Goal: Task Accomplishment & Management: Complete application form

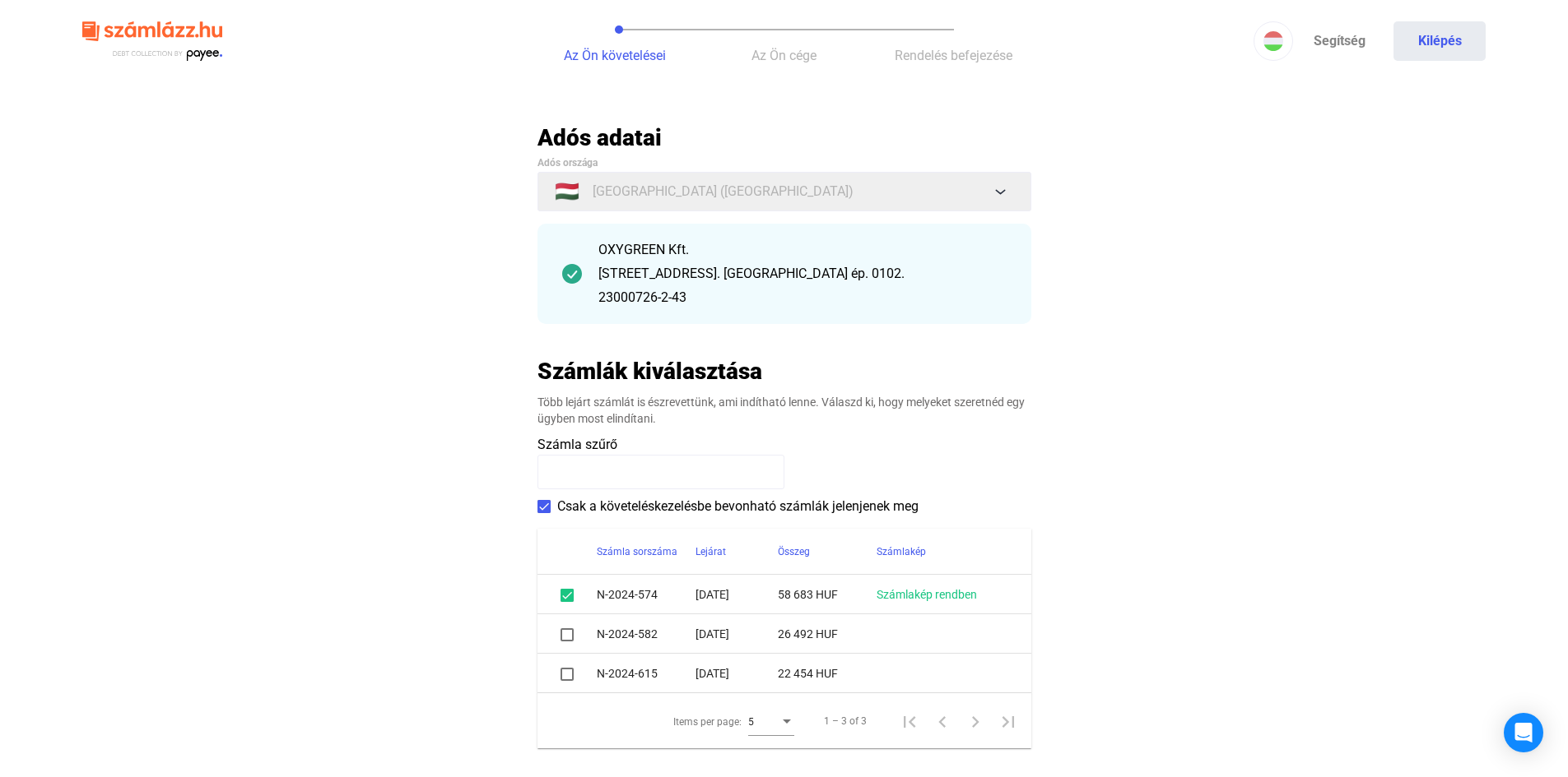
click at [606, 468] on input at bounding box center [661, 472] width 247 height 35
click at [427, 441] on main "Automatikusan mentve Adós adatai Adós országa 🇭🇺 [GEOGRAPHIC_DATA] ([GEOGRAPHIC…" at bounding box center [784, 489] width 1568 height 733
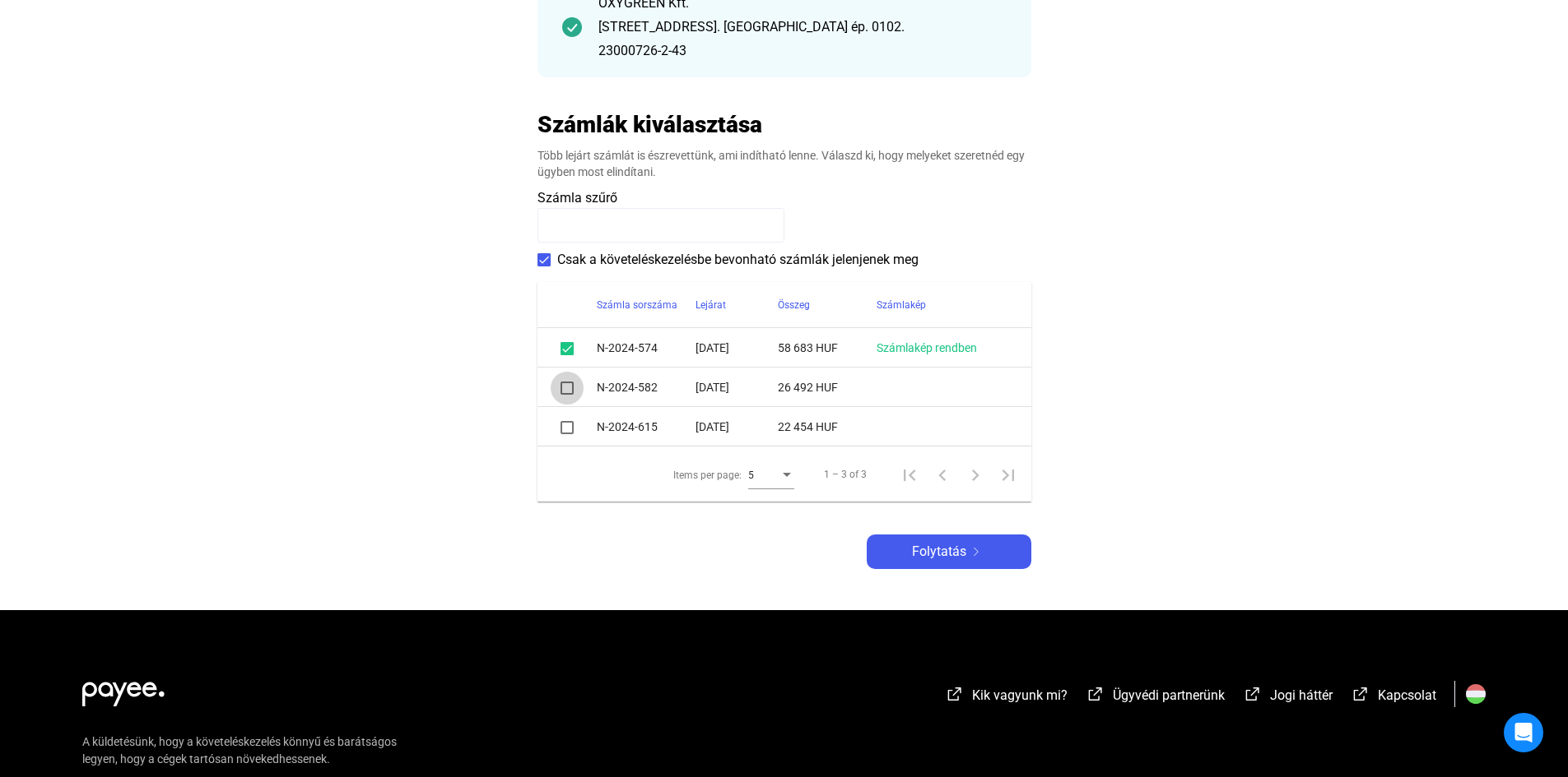
click at [564, 390] on span at bounding box center [567, 388] width 13 height 13
click at [564, 425] on span at bounding box center [567, 427] width 13 height 13
click at [564, 430] on span at bounding box center [567, 427] width 13 height 13
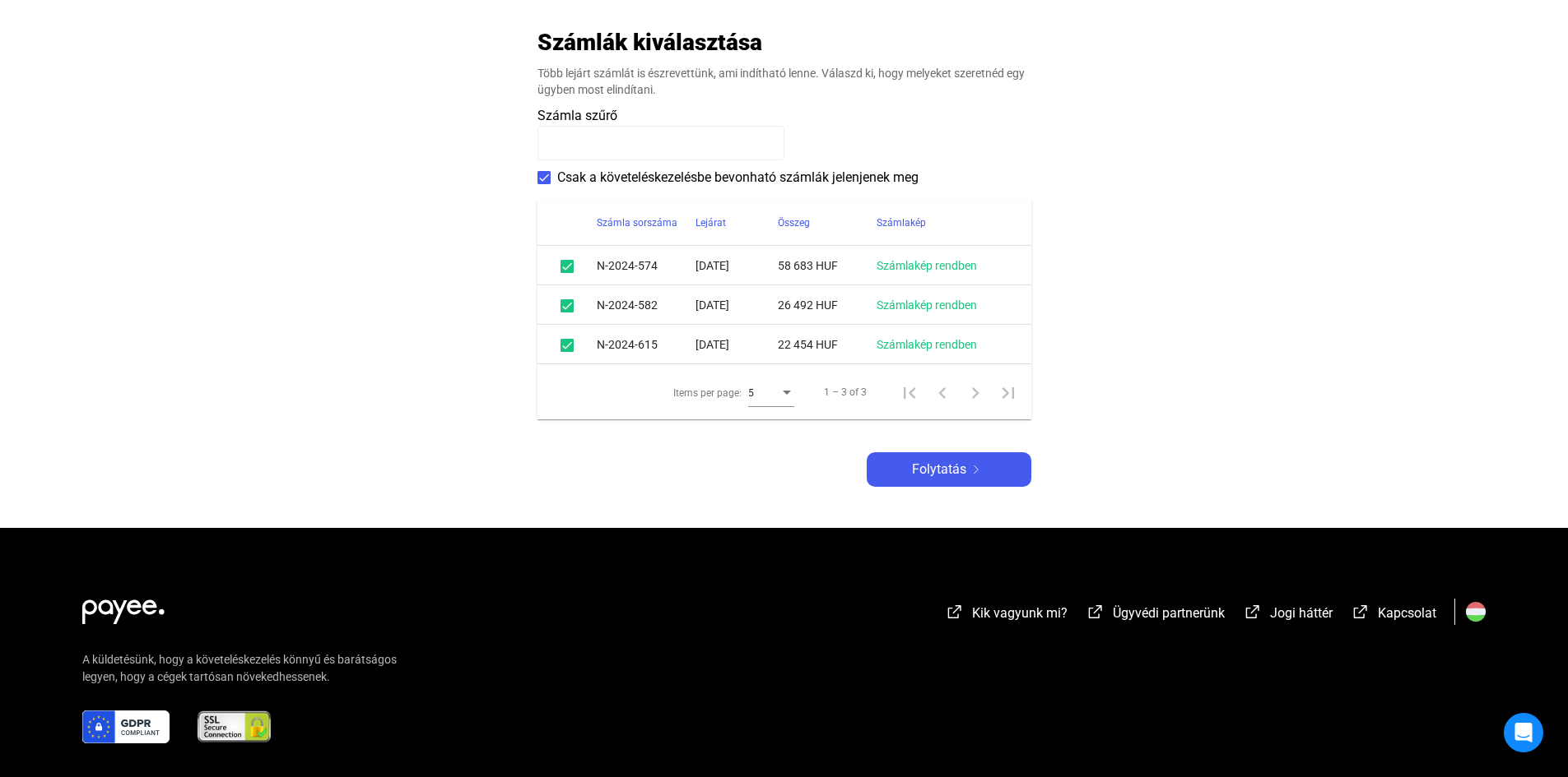
scroll to position [405, 0]
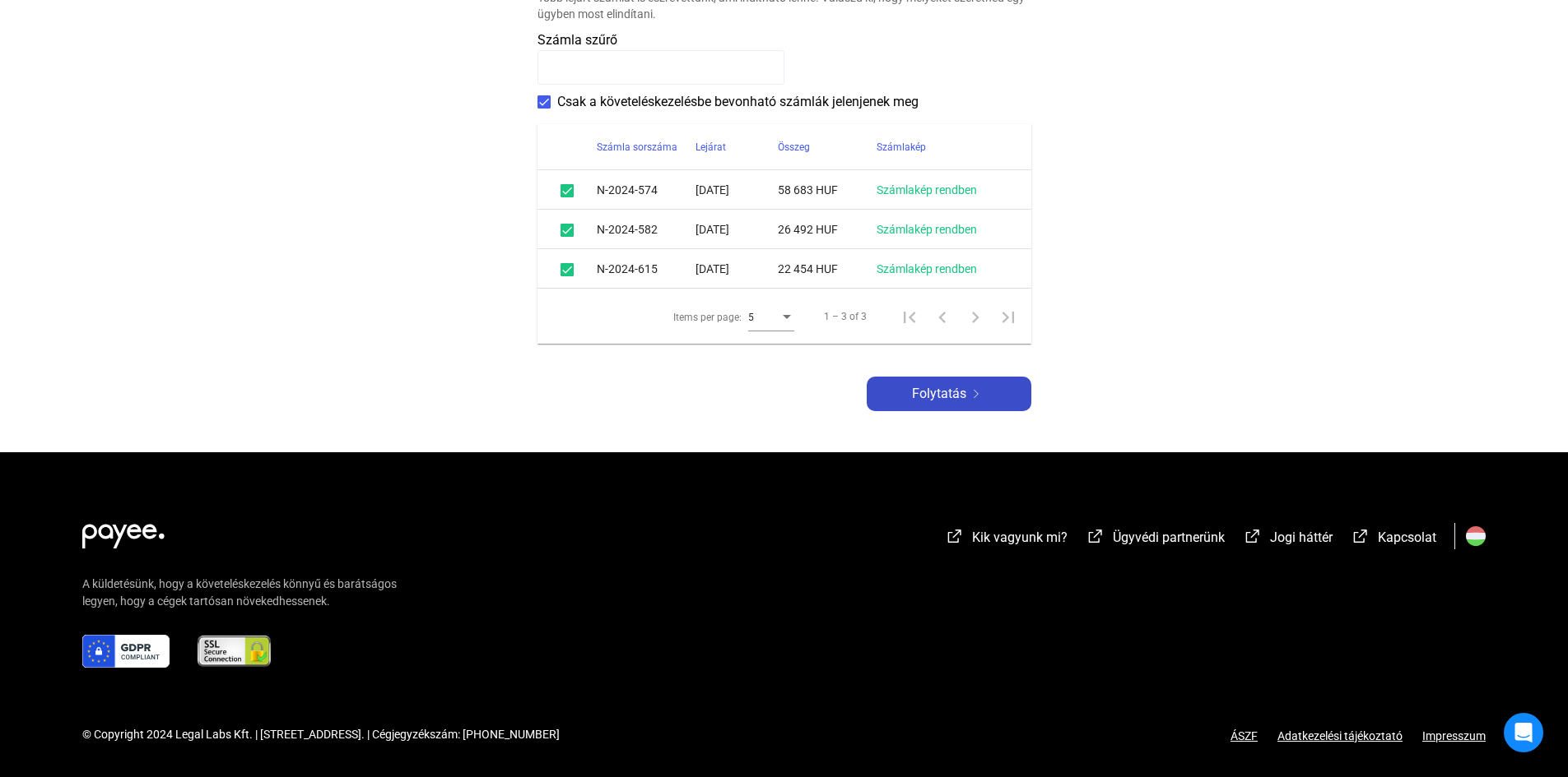
click at [966, 398] on div "Folytatás" at bounding box center [949, 393] width 155 height 20
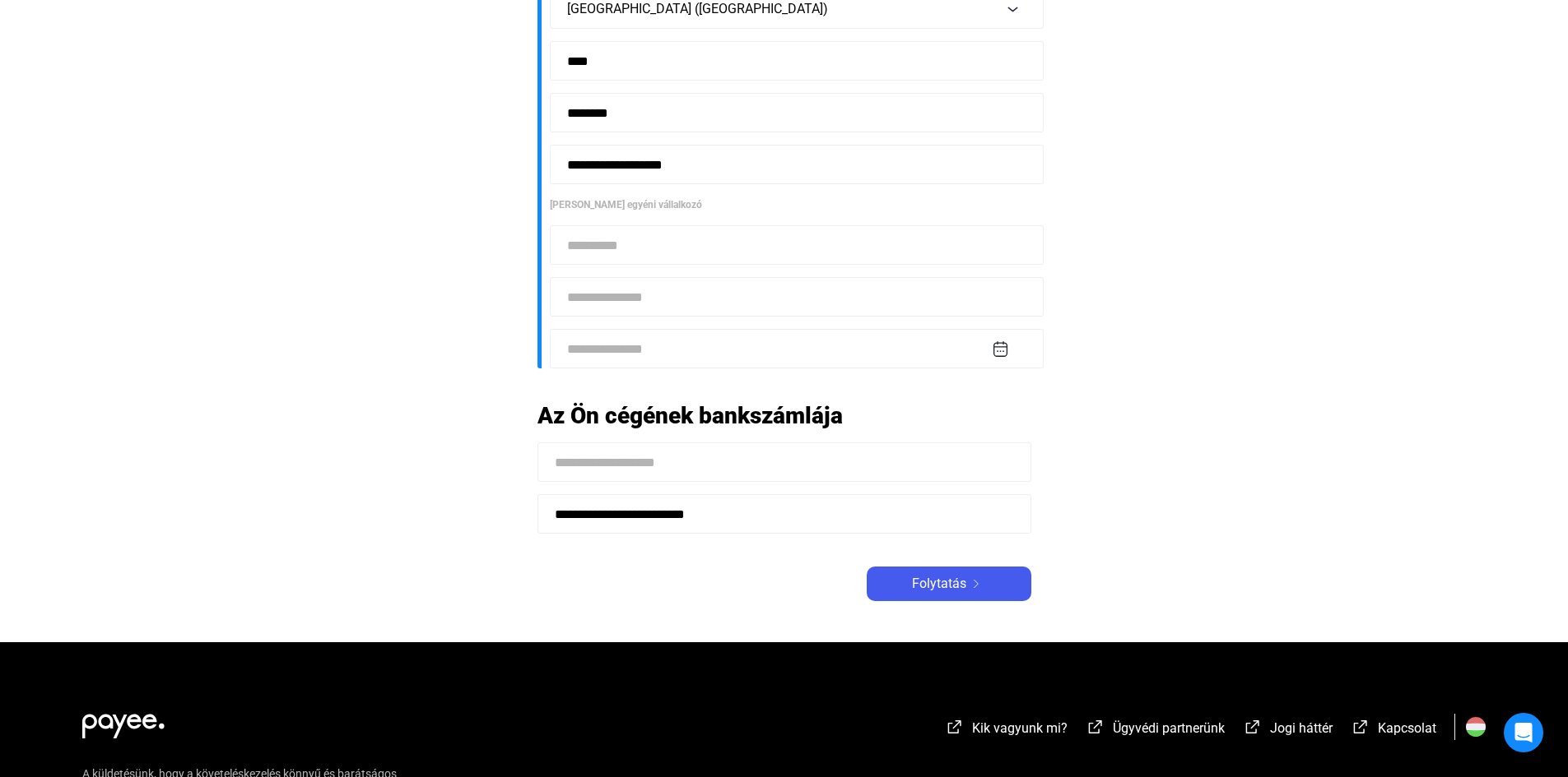
scroll to position [576, 0]
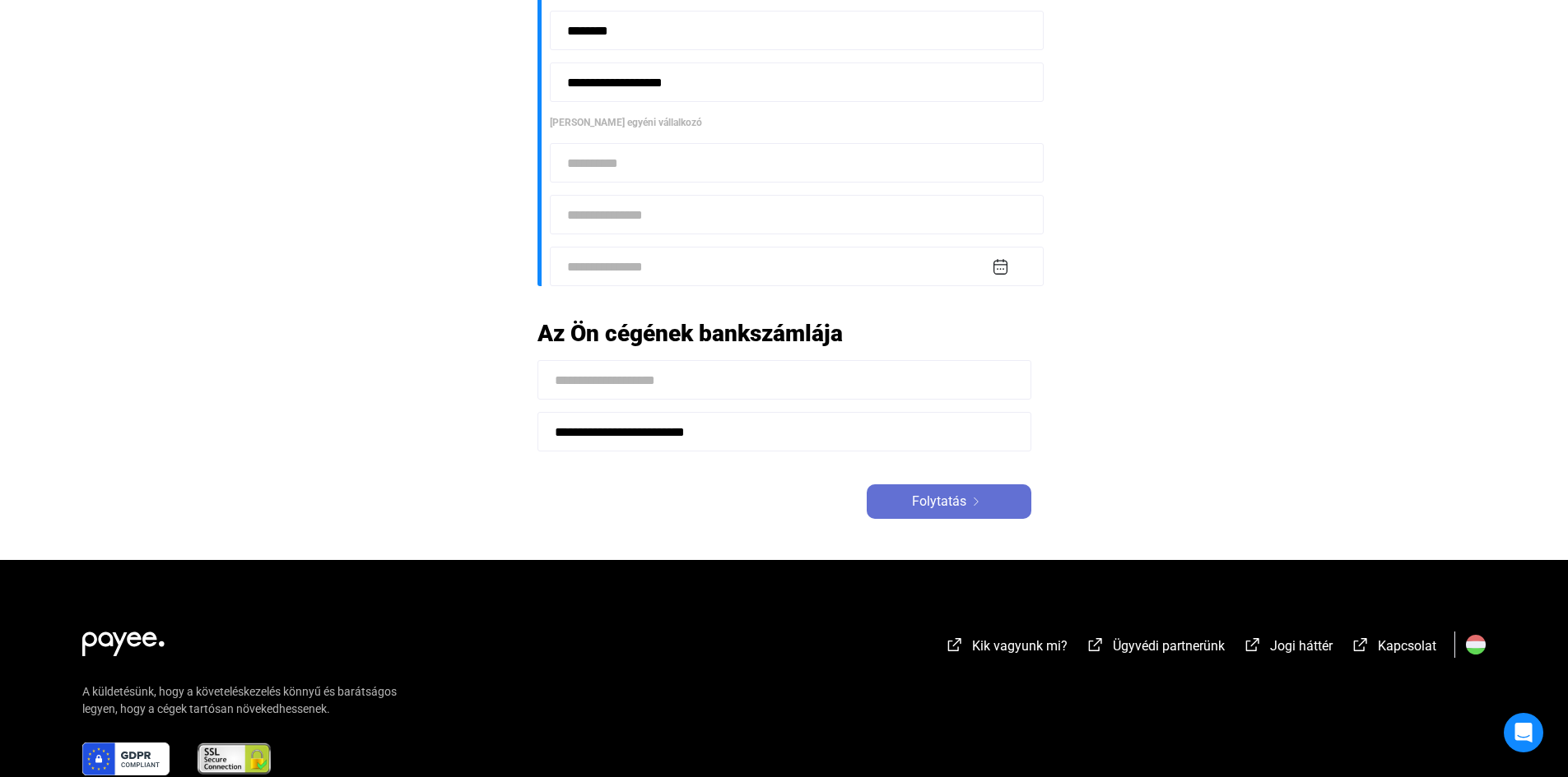
click at [968, 492] on div "Folytatás" at bounding box center [949, 502] width 155 height 20
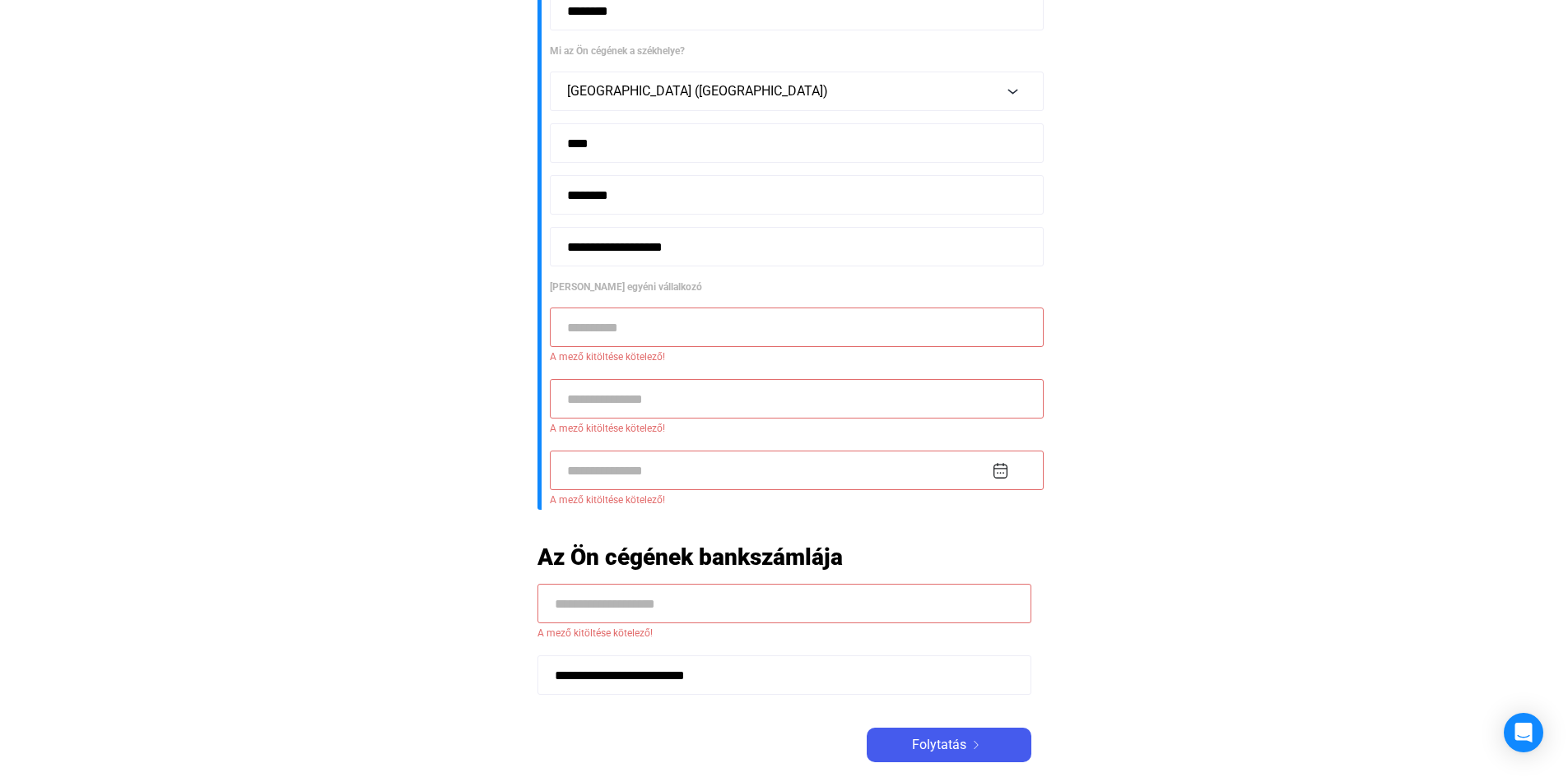
scroll to position [329, 0]
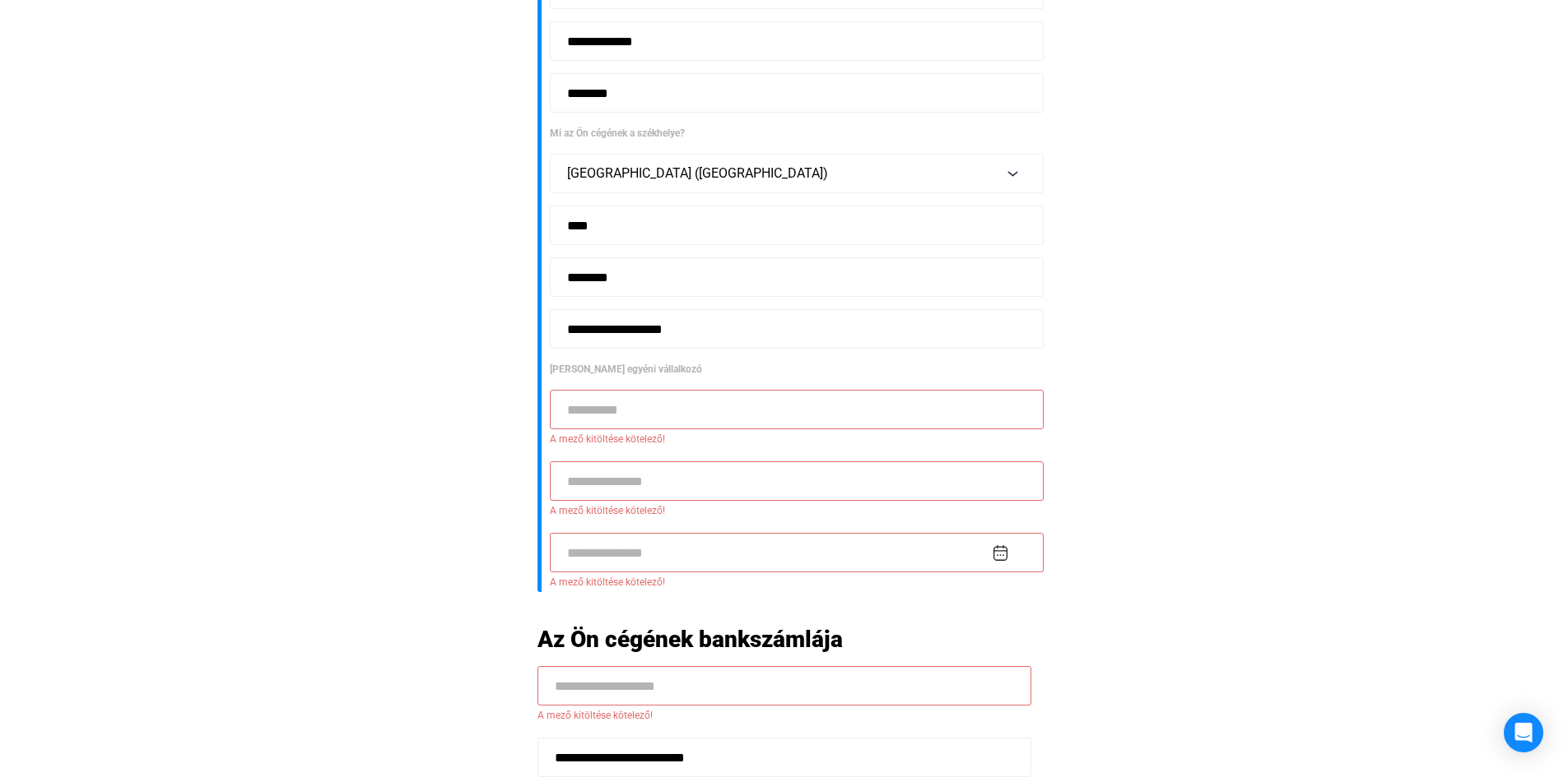
click at [627, 406] on input at bounding box center [797, 409] width 494 height 39
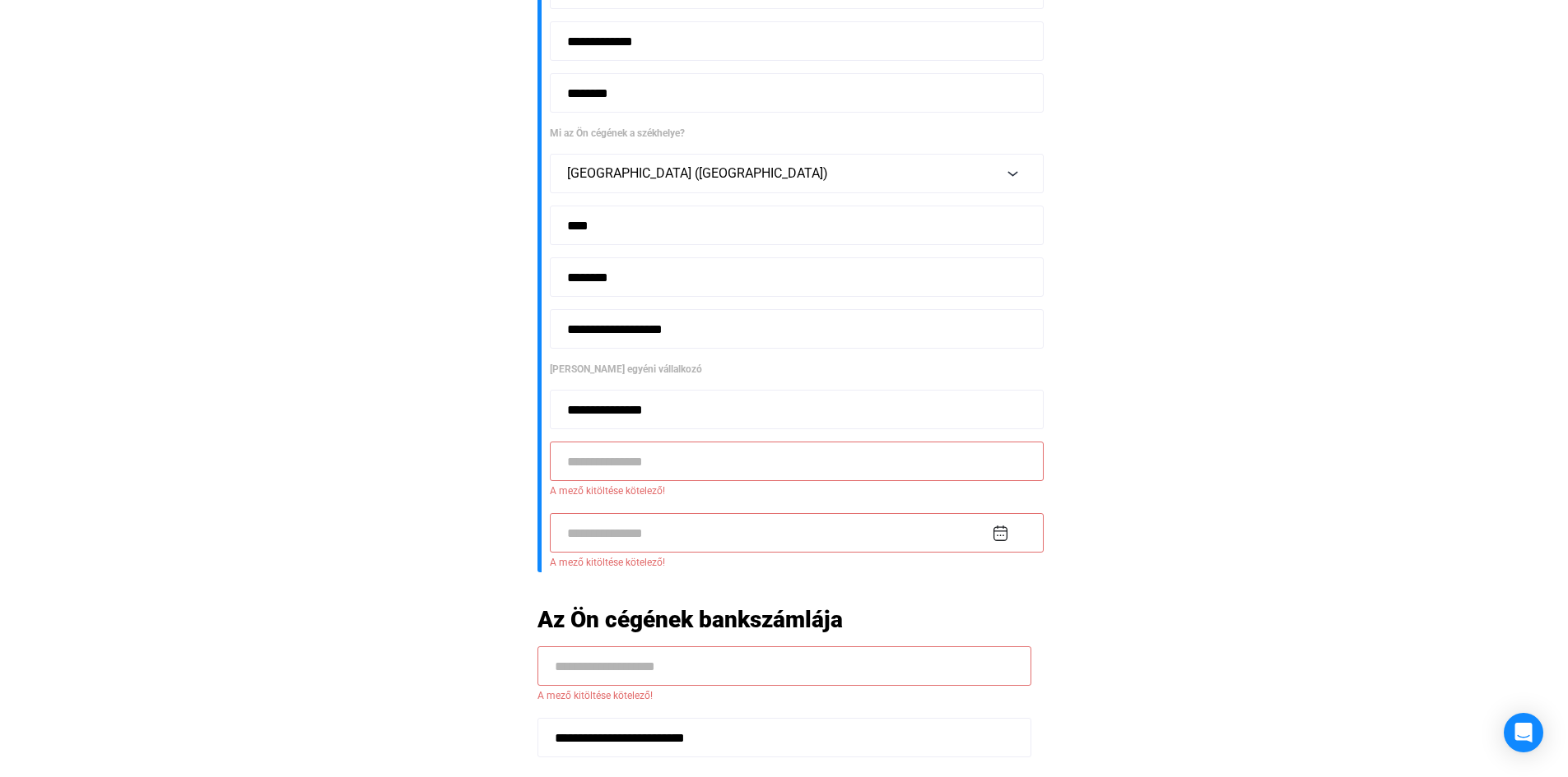
type input "**********"
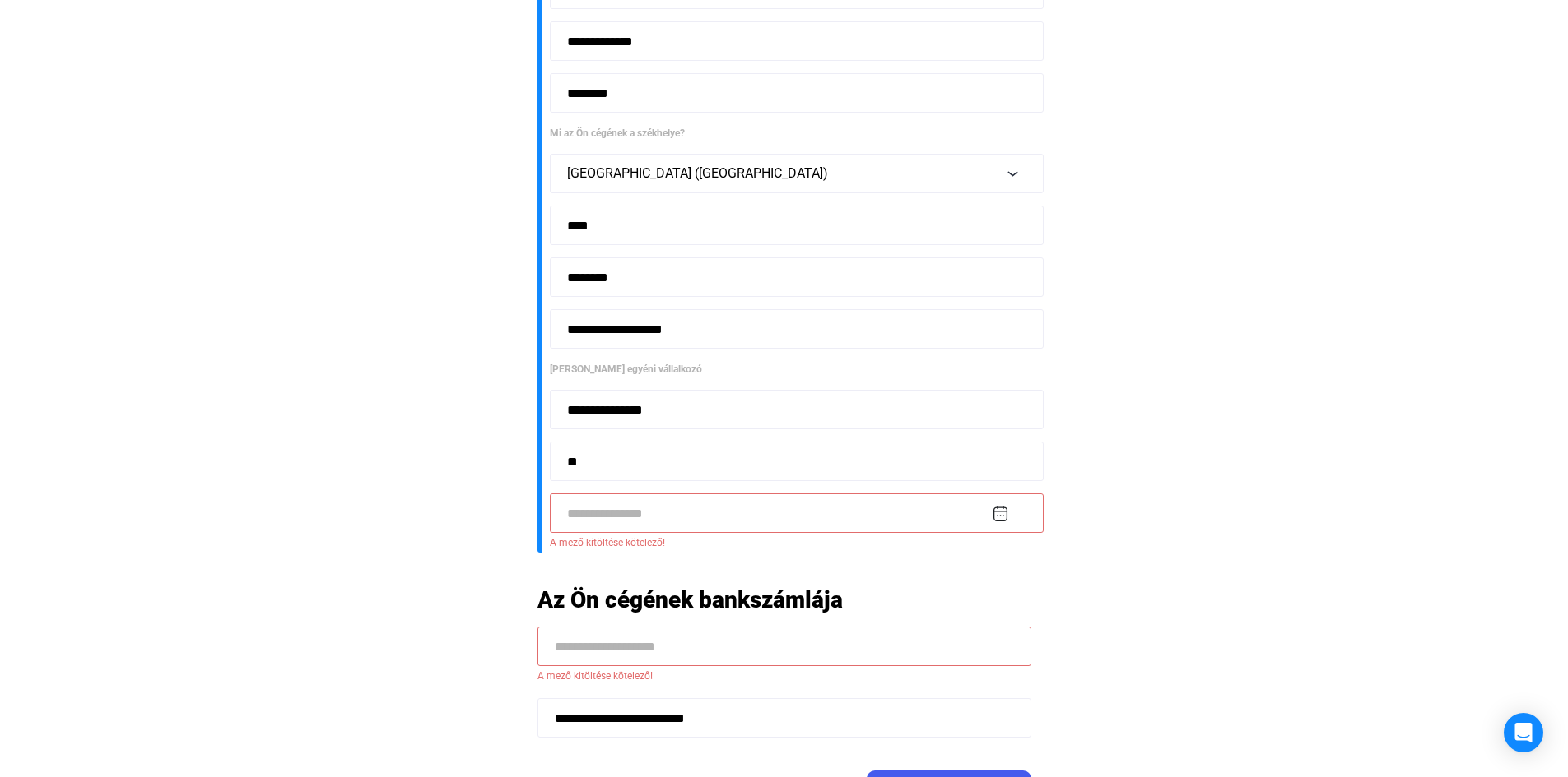
type input "*"
type input "********"
click at [994, 515] on input at bounding box center [797, 513] width 494 height 39
click at [613, 232] on span "[DATE]" at bounding box center [589, 237] width 46 height 13
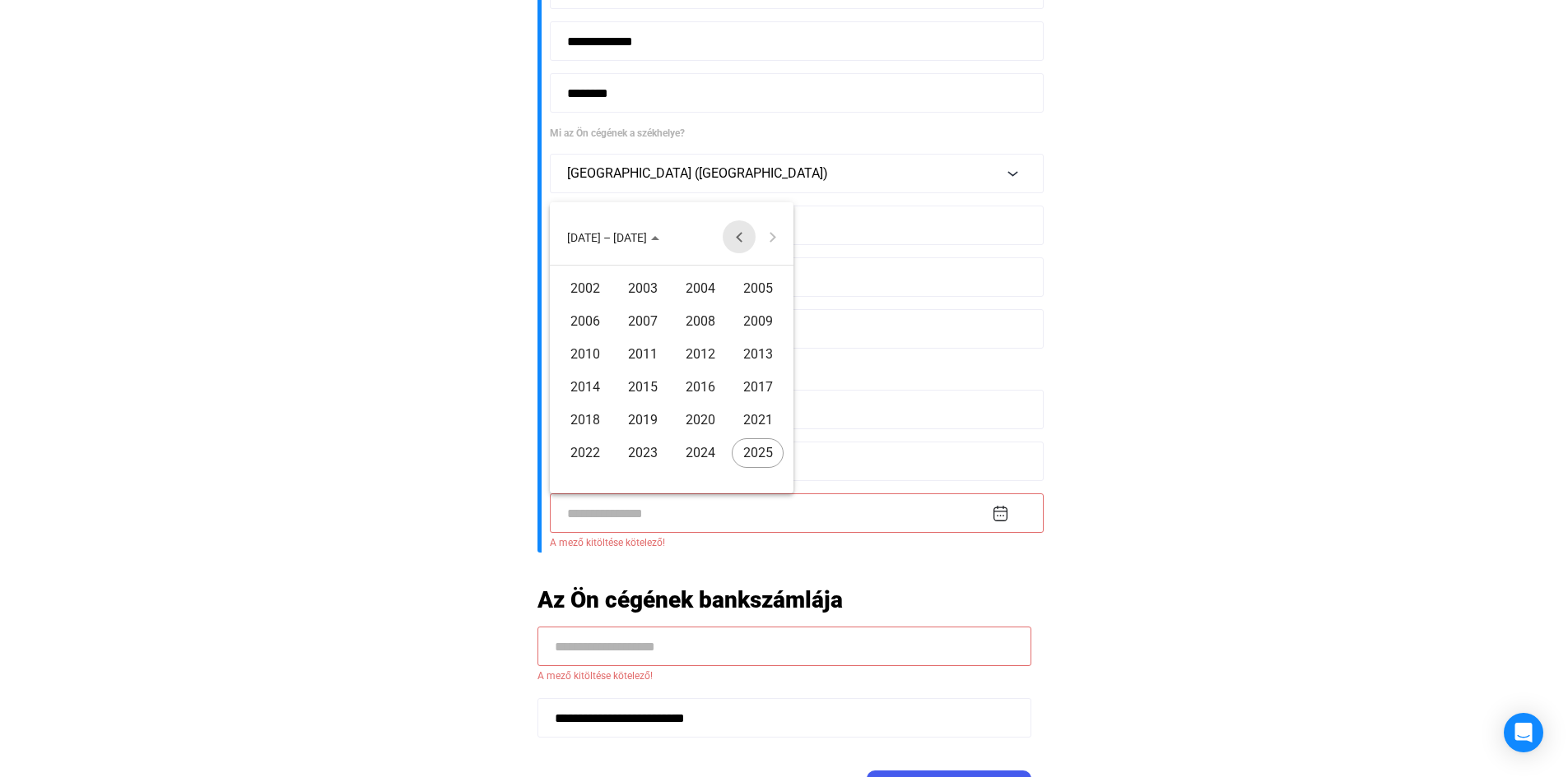
click at [740, 232] on button "Previous 24 years" at bounding box center [739, 237] width 33 height 33
click at [587, 356] on div "1986" at bounding box center [584, 355] width 52 height 30
click at [754, 356] on div "AUG" at bounding box center [757, 355] width 52 height 30
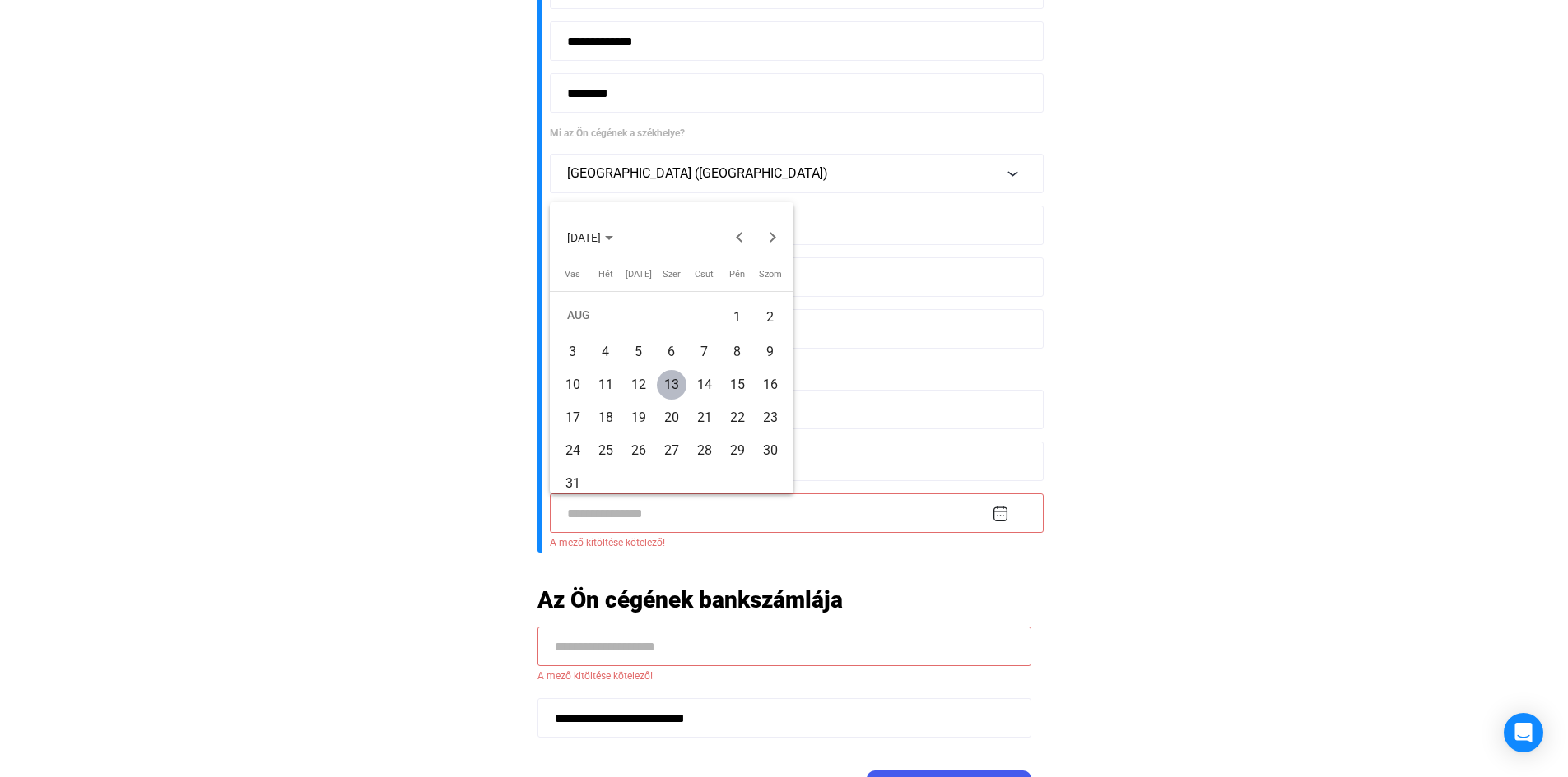
click at [737, 447] on div "29" at bounding box center [737, 451] width 30 height 30
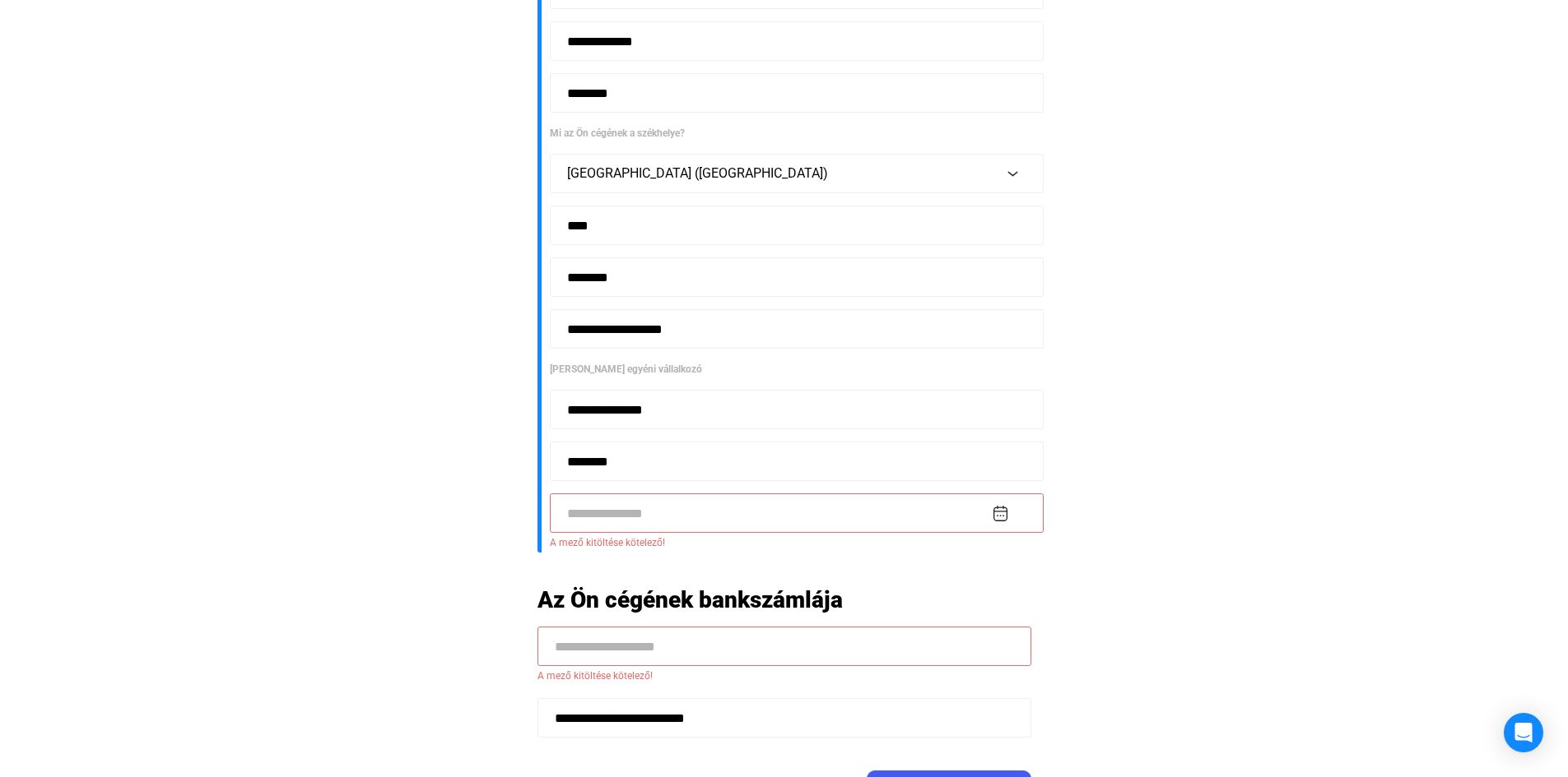
type input "**********"
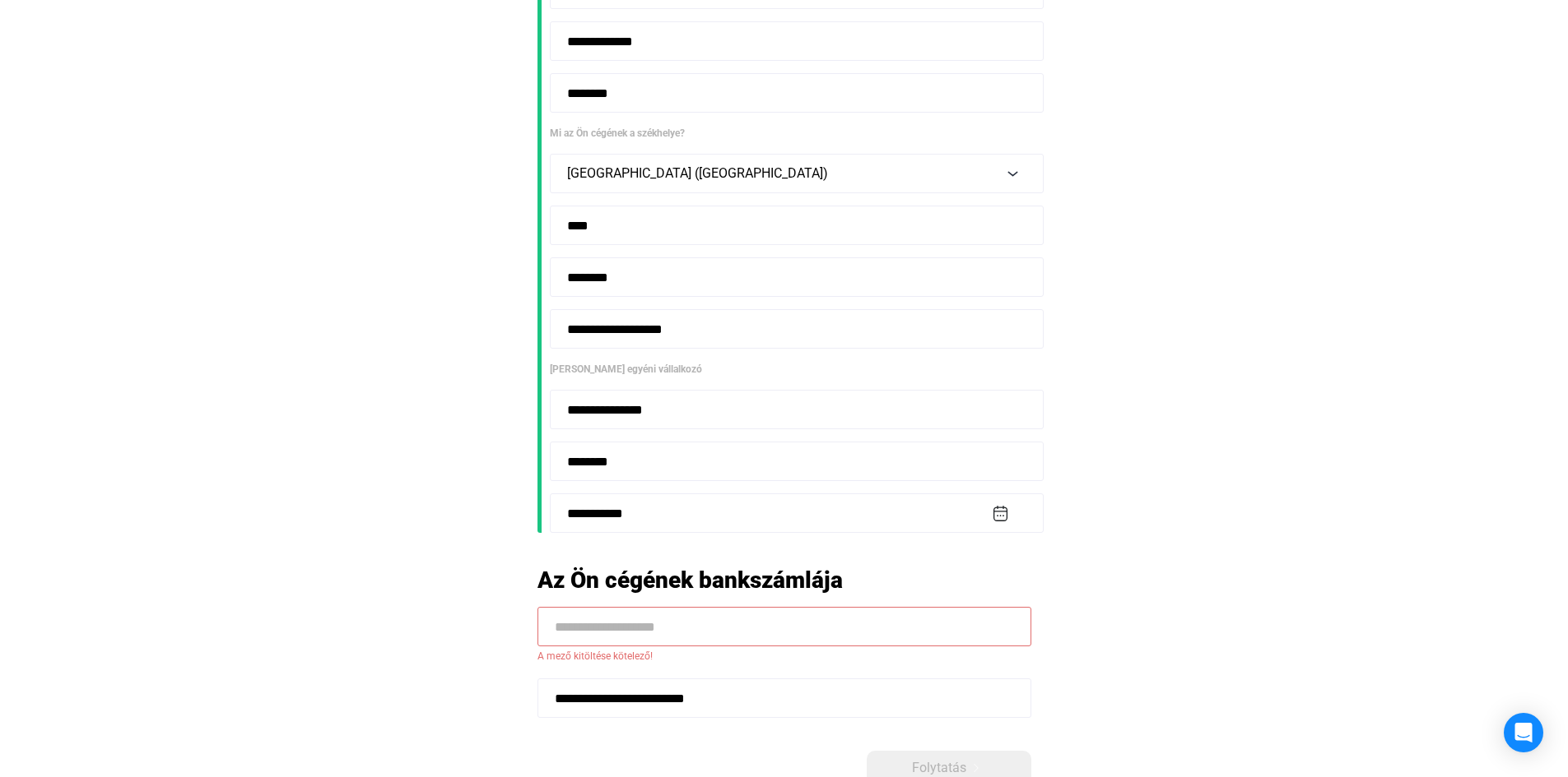
scroll to position [578, 0]
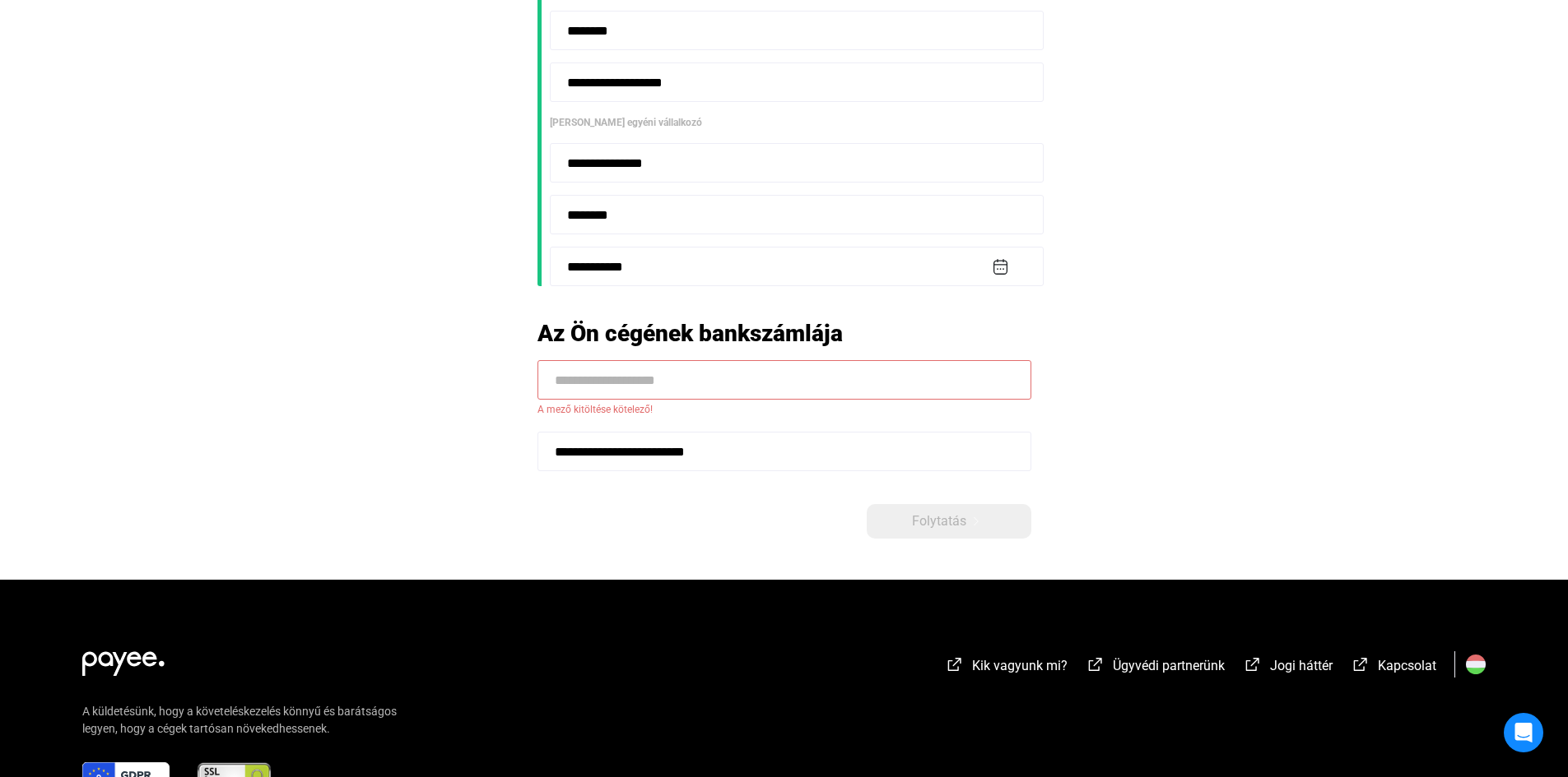
click at [600, 388] on input at bounding box center [784, 379] width 494 height 39
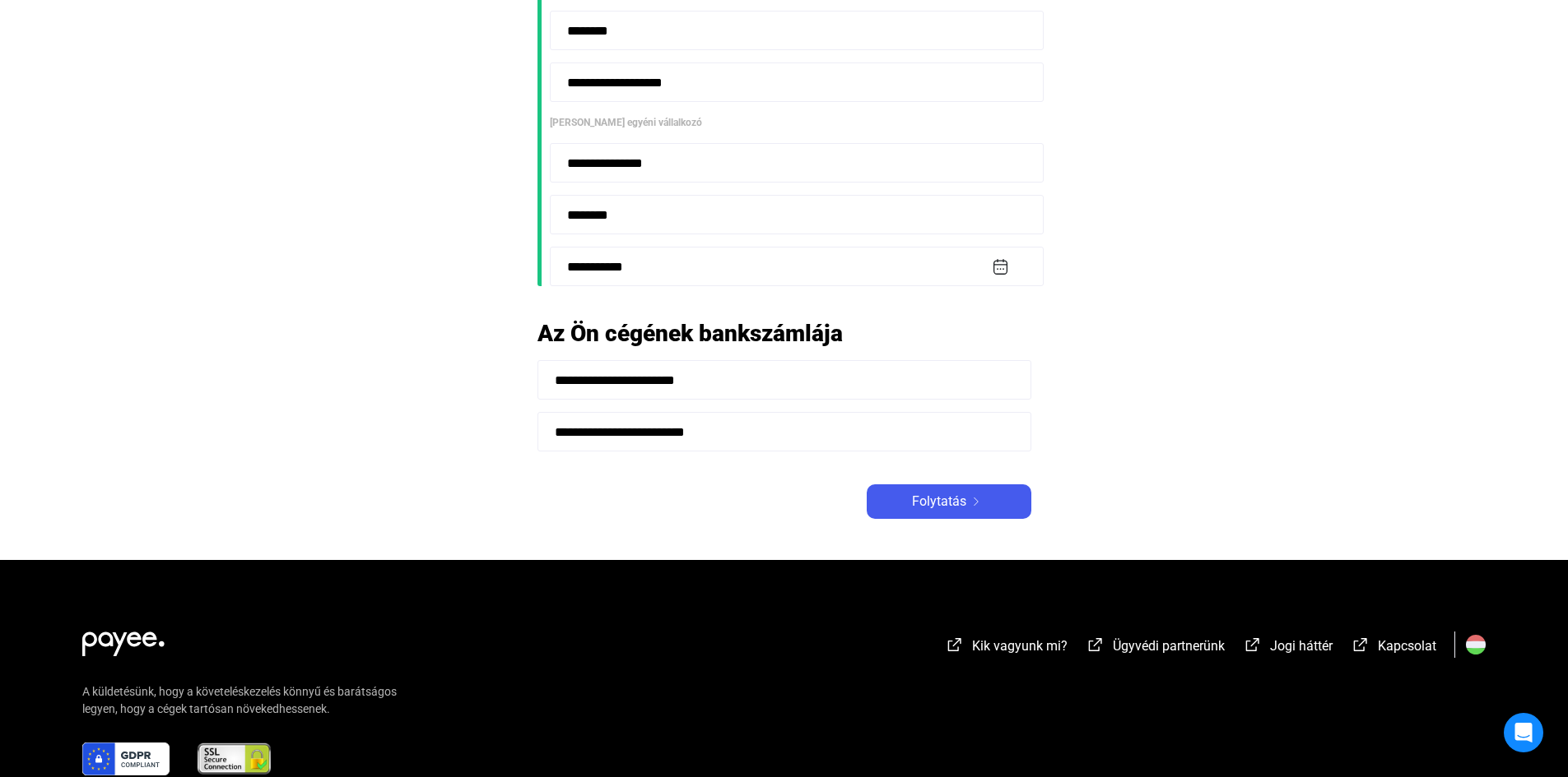
click at [1171, 371] on main "**********" at bounding box center [784, 53] width 1568 height 1014
click at [848, 378] on input "**********" at bounding box center [784, 379] width 494 height 39
click at [583, 378] on input "**********" at bounding box center [784, 379] width 494 height 39
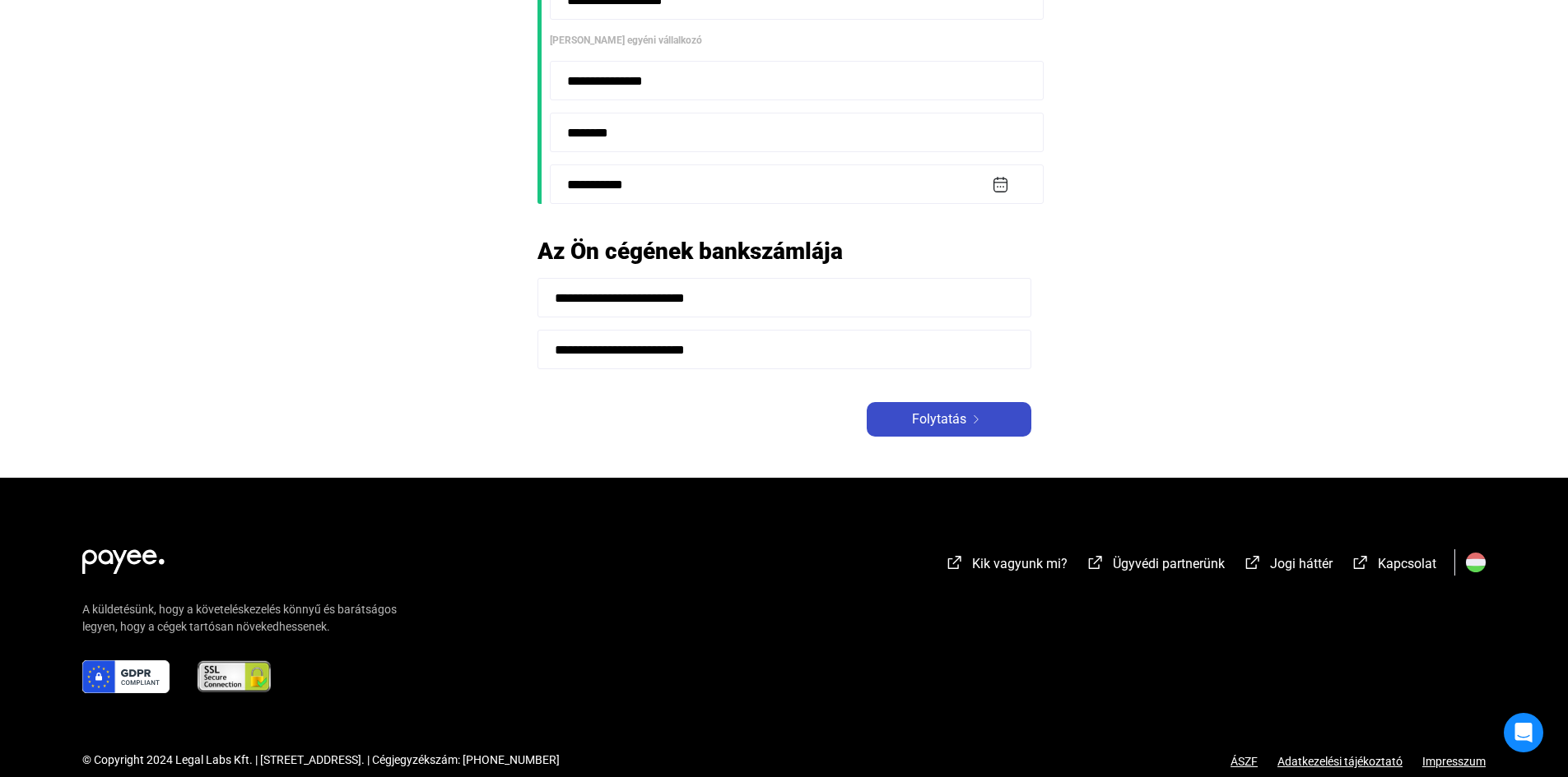
type input "**********"
click at [980, 417] on img at bounding box center [976, 419] width 20 height 8
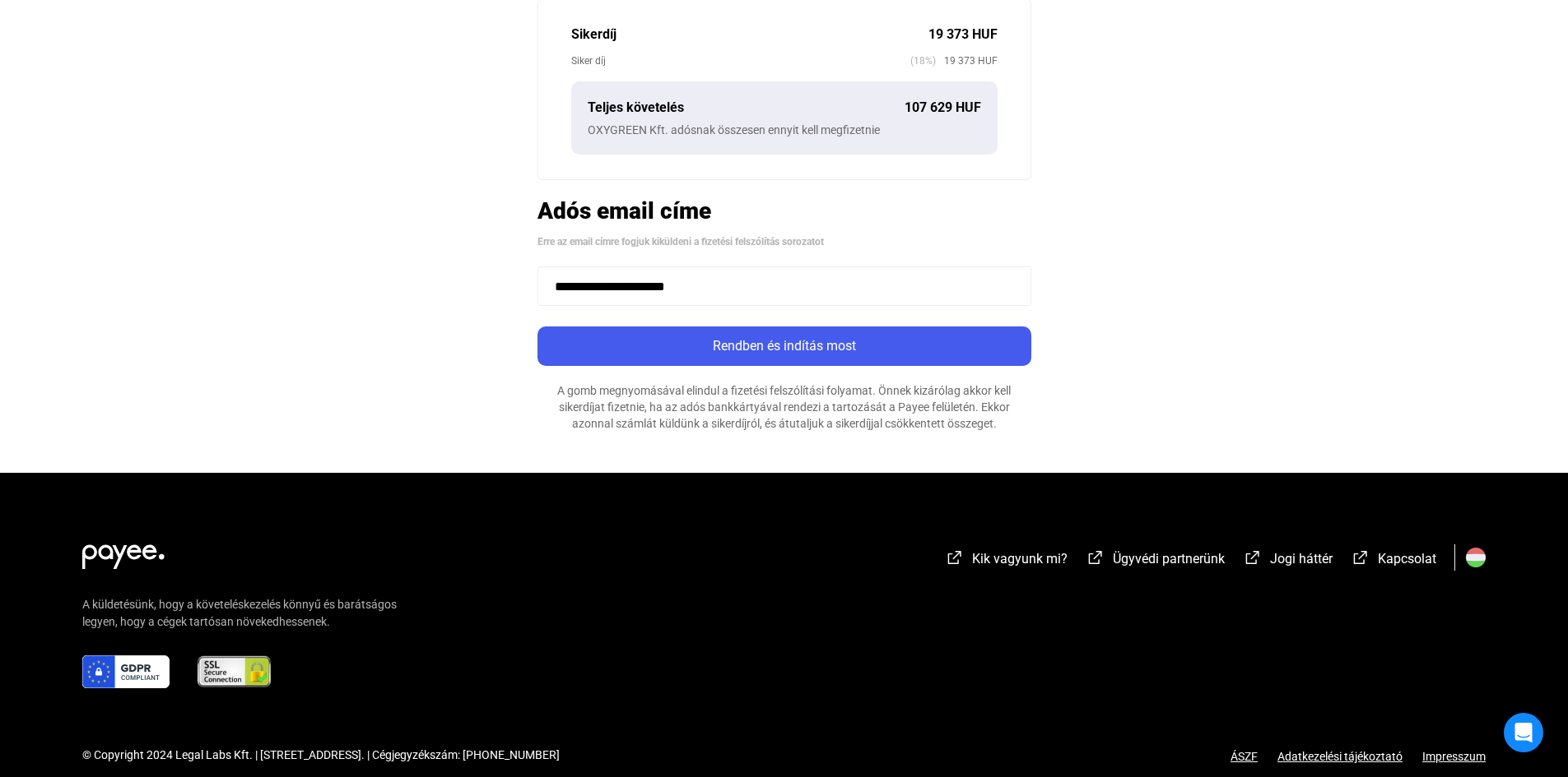
scroll to position [412, 0]
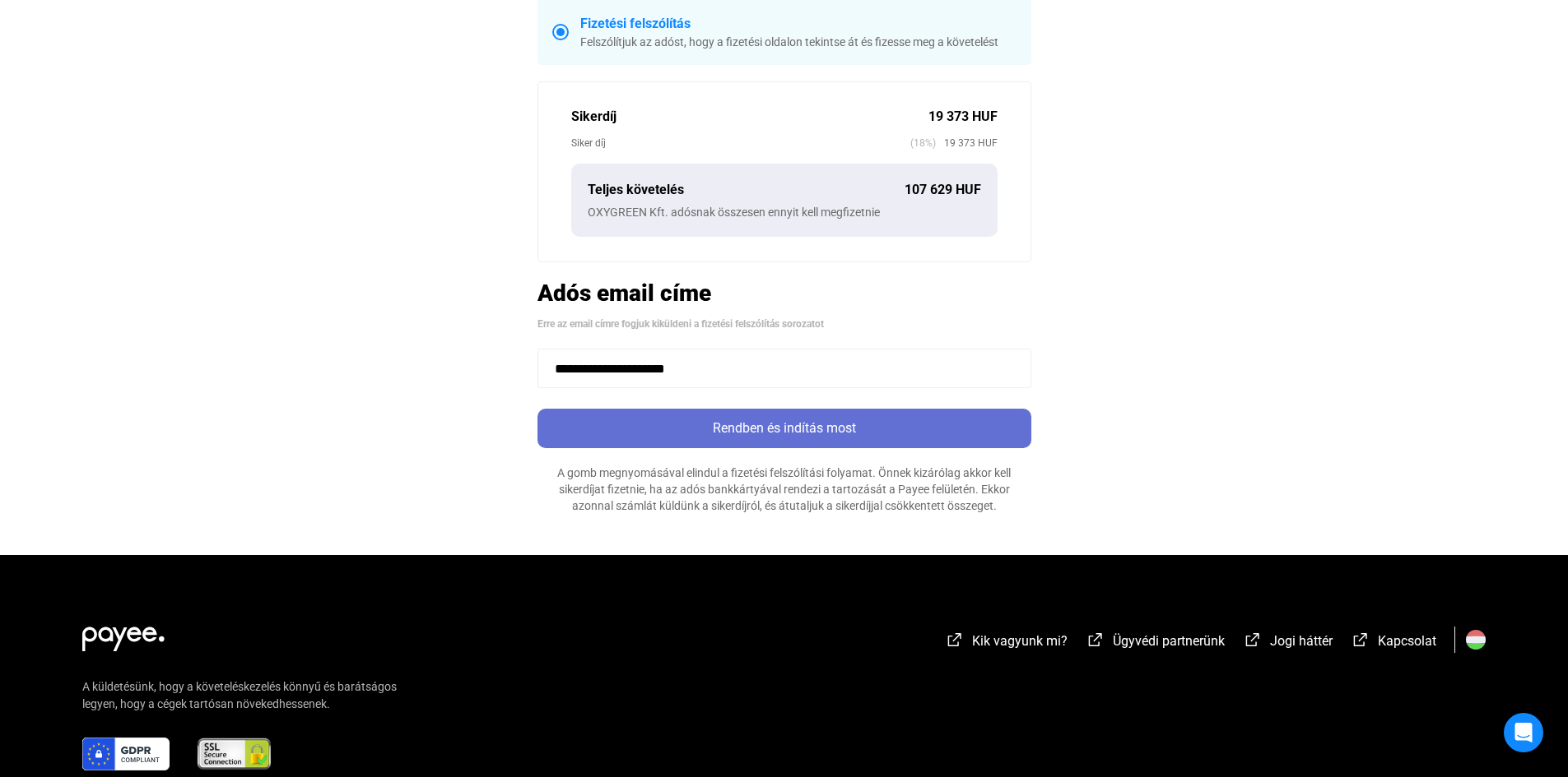
click at [793, 428] on div "Rendben és indítás most" at bounding box center [784, 428] width 484 height 20
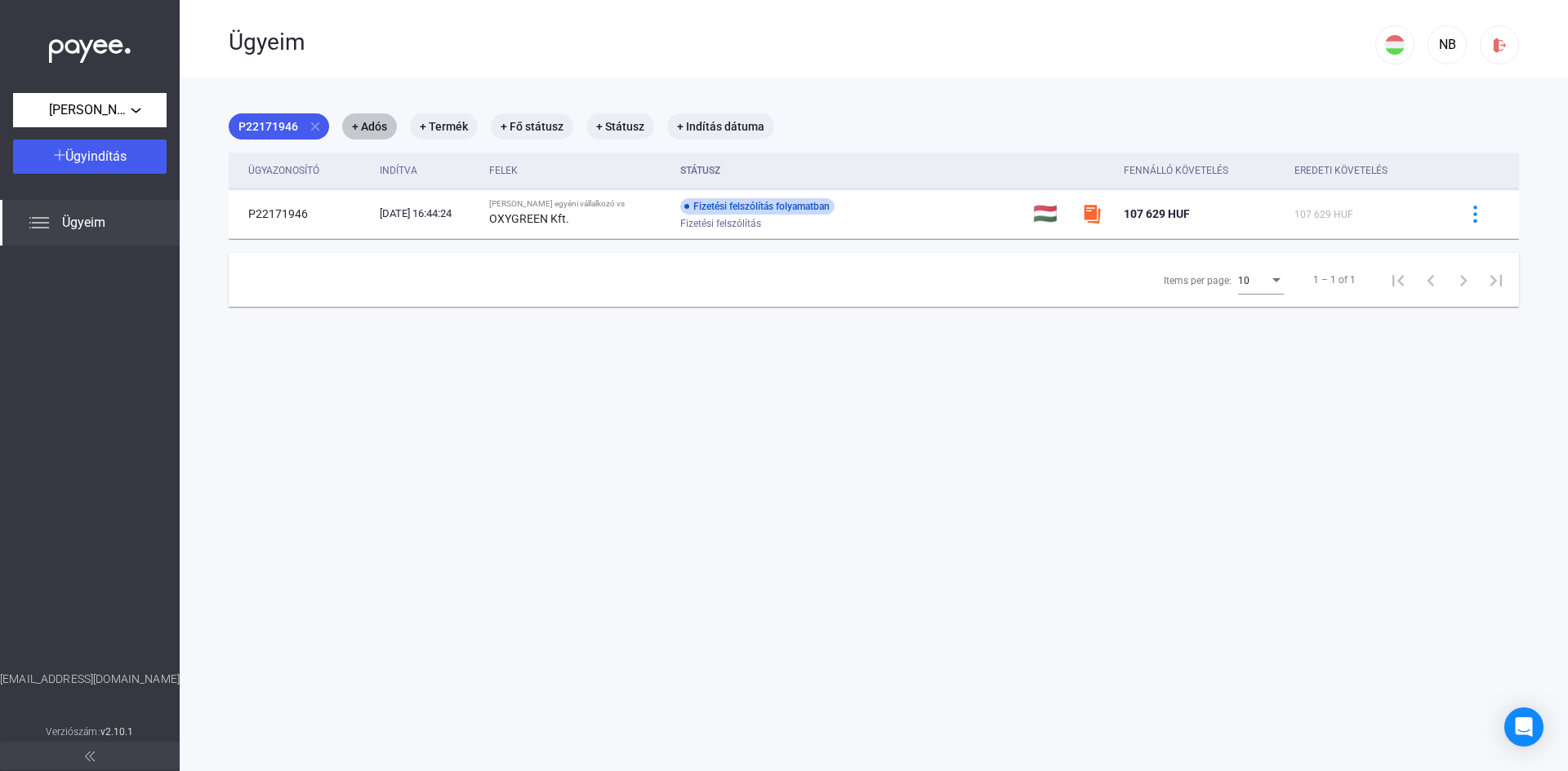
click at [368, 124] on mat-chip "+ Adós" at bounding box center [369, 127] width 55 height 26
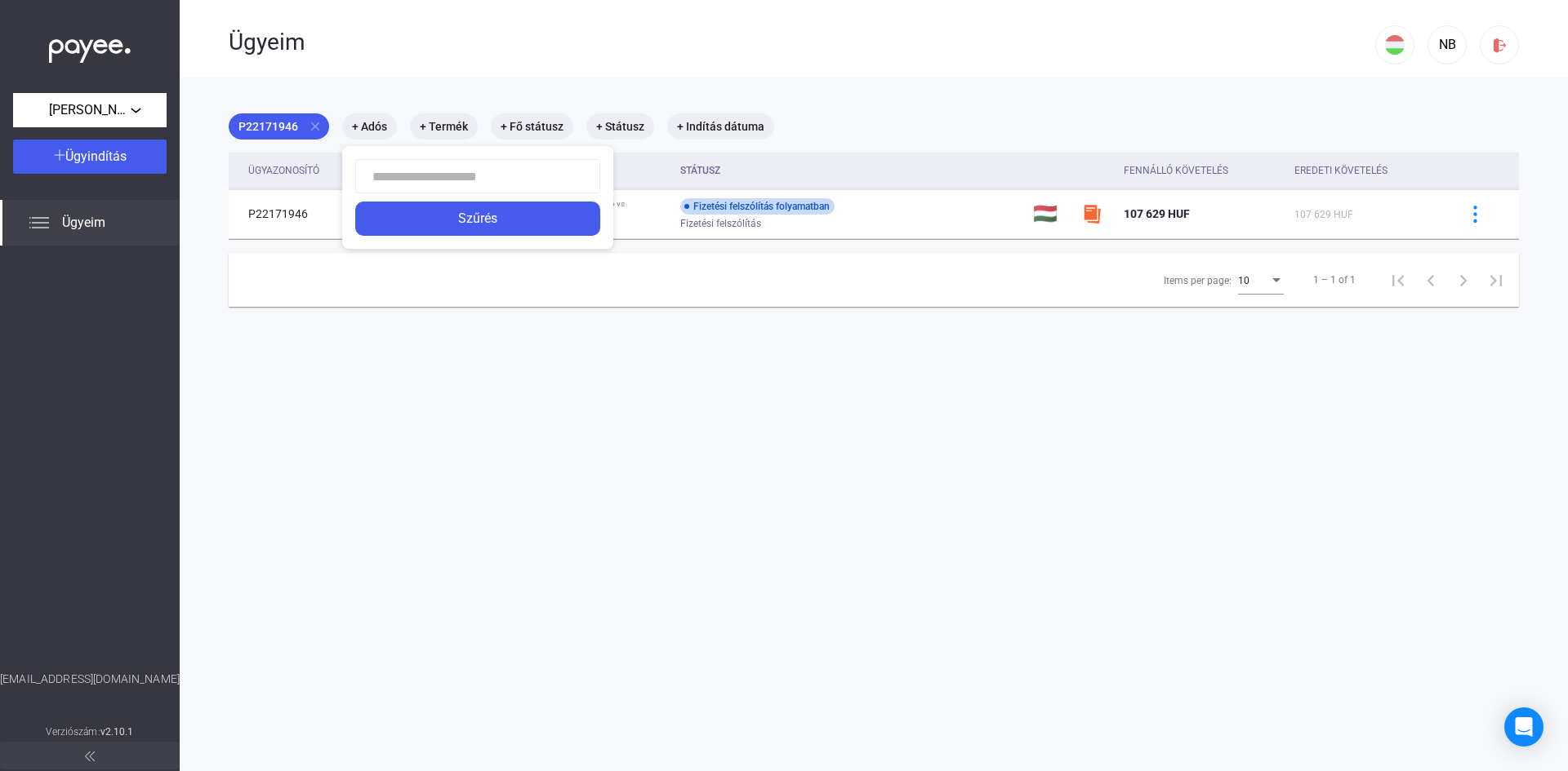
click at [443, 125] on div at bounding box center [784, 385] width 1568 height 771
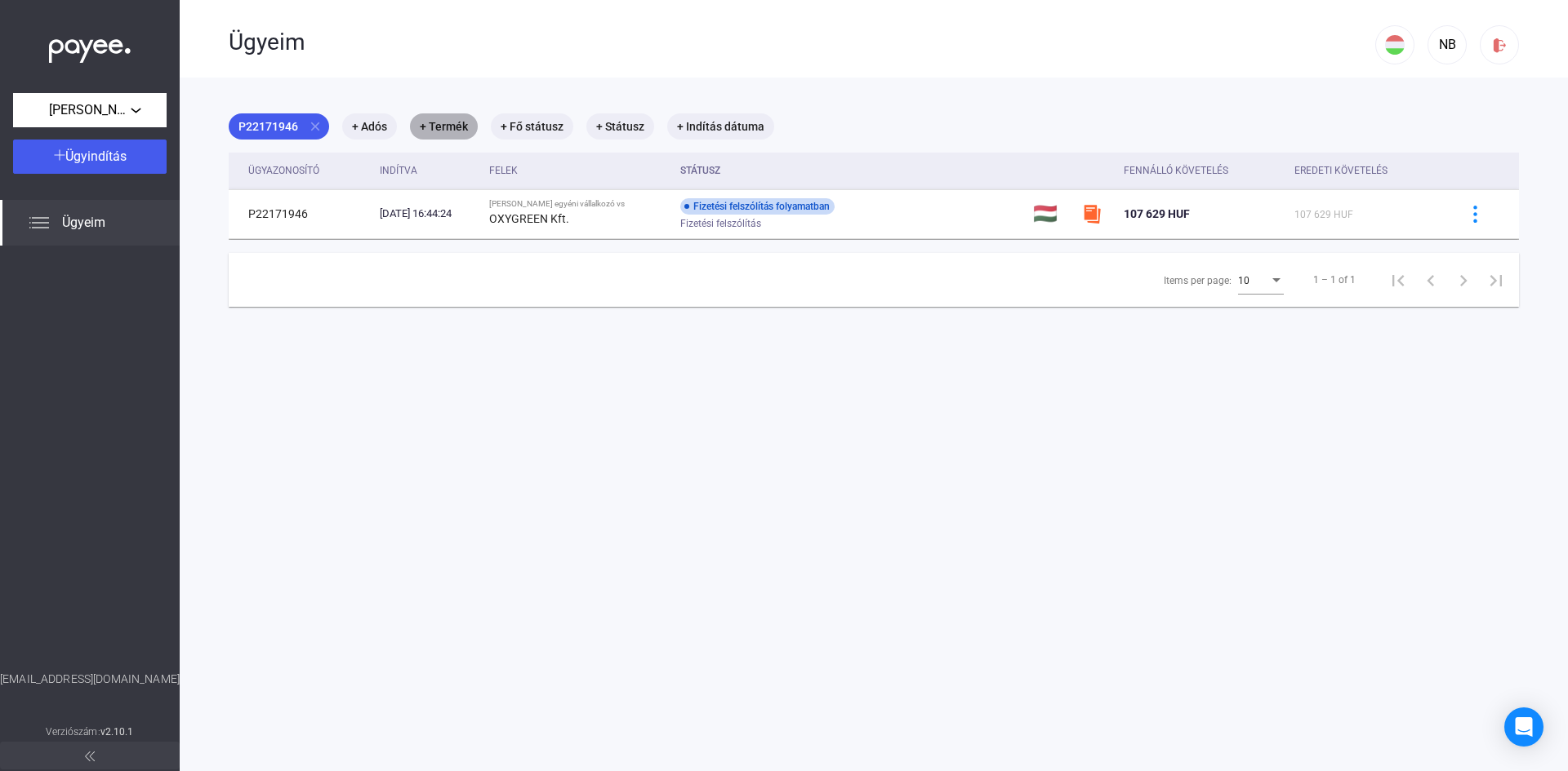
click at [443, 125] on mat-chip "+ Termék" at bounding box center [443, 127] width 68 height 26
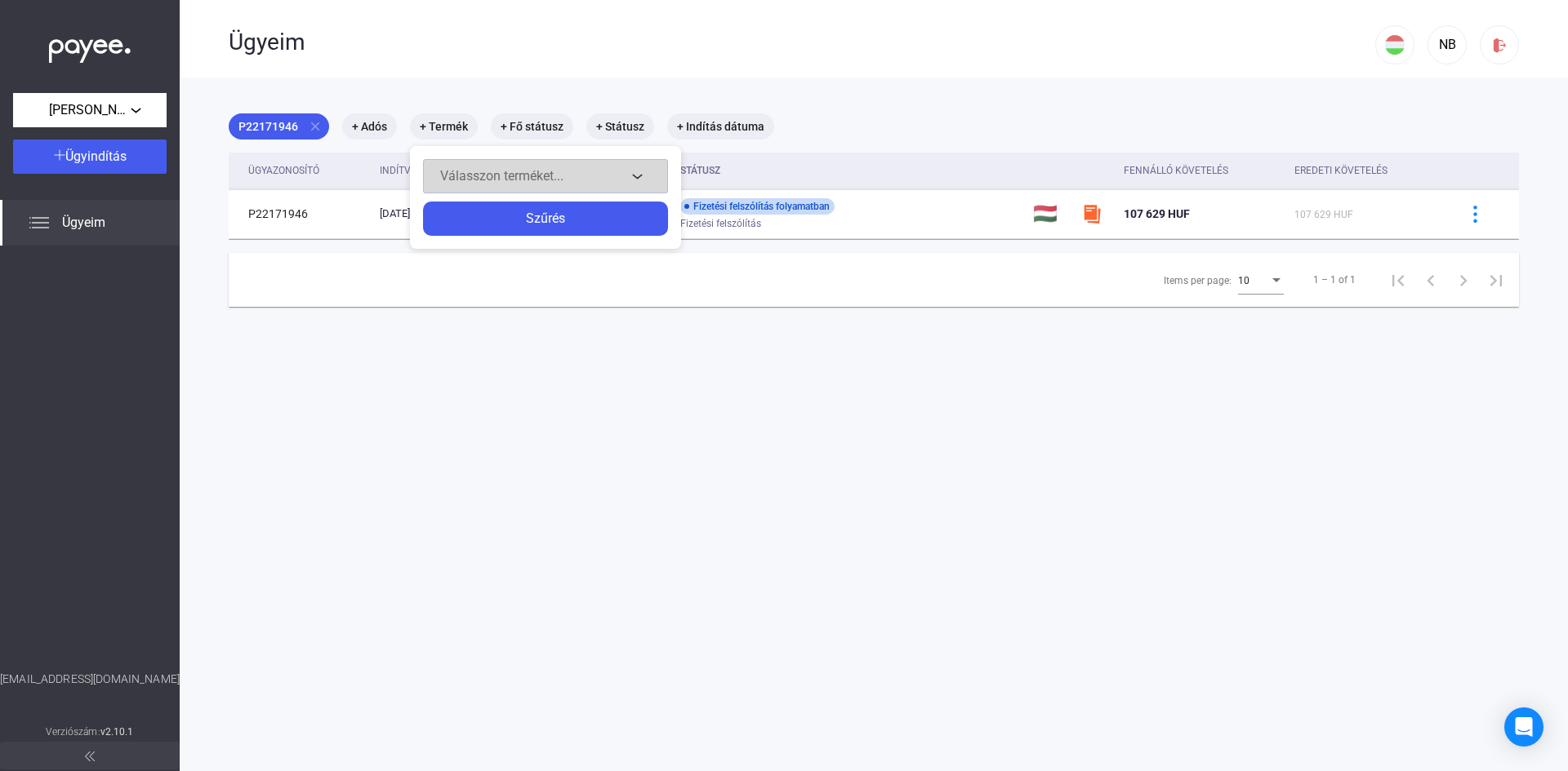
click at [561, 171] on span "Válasszon terméket..." at bounding box center [502, 176] width 123 height 16
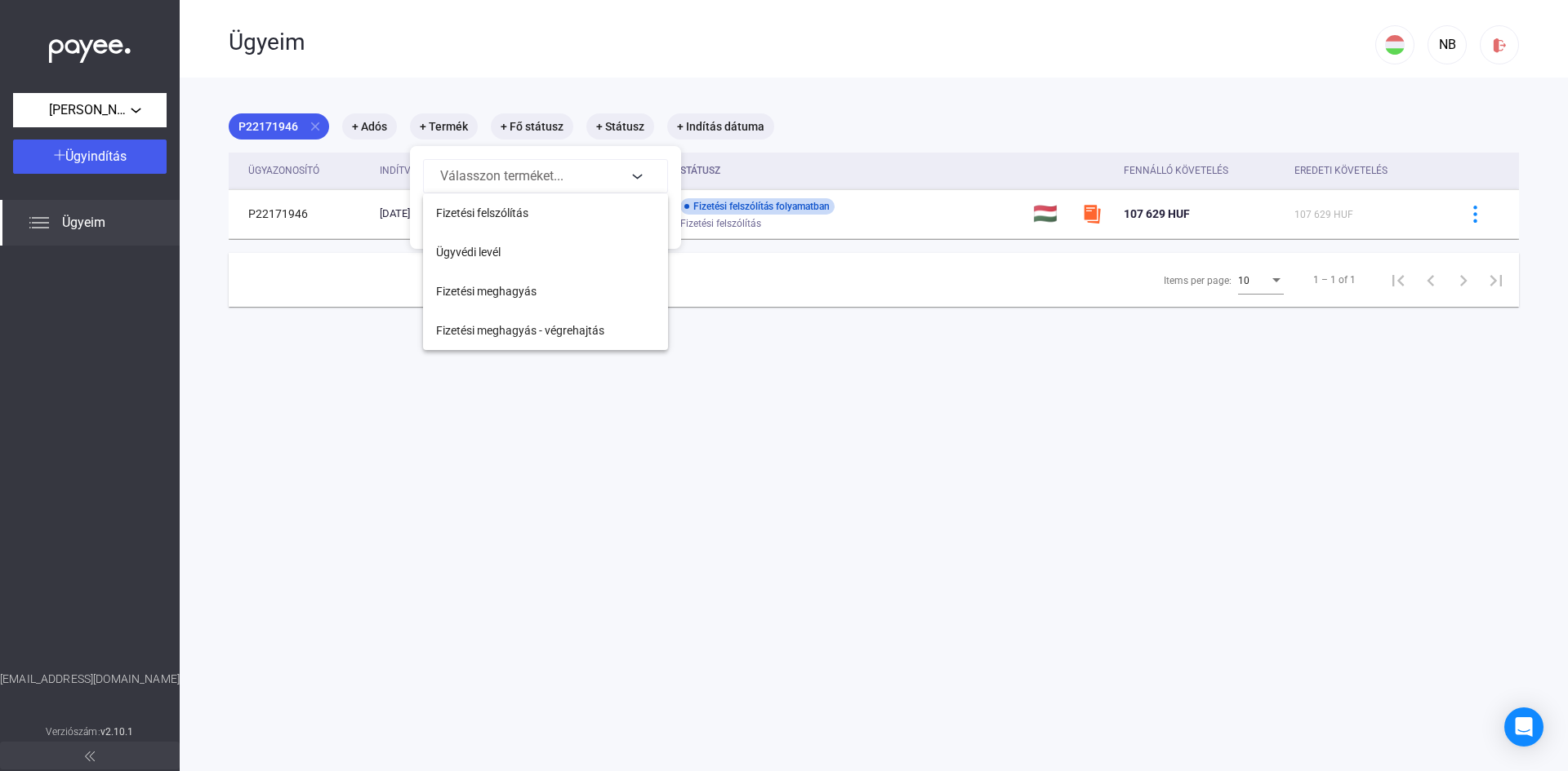
click at [513, 87] on div at bounding box center [784, 385] width 1568 height 771
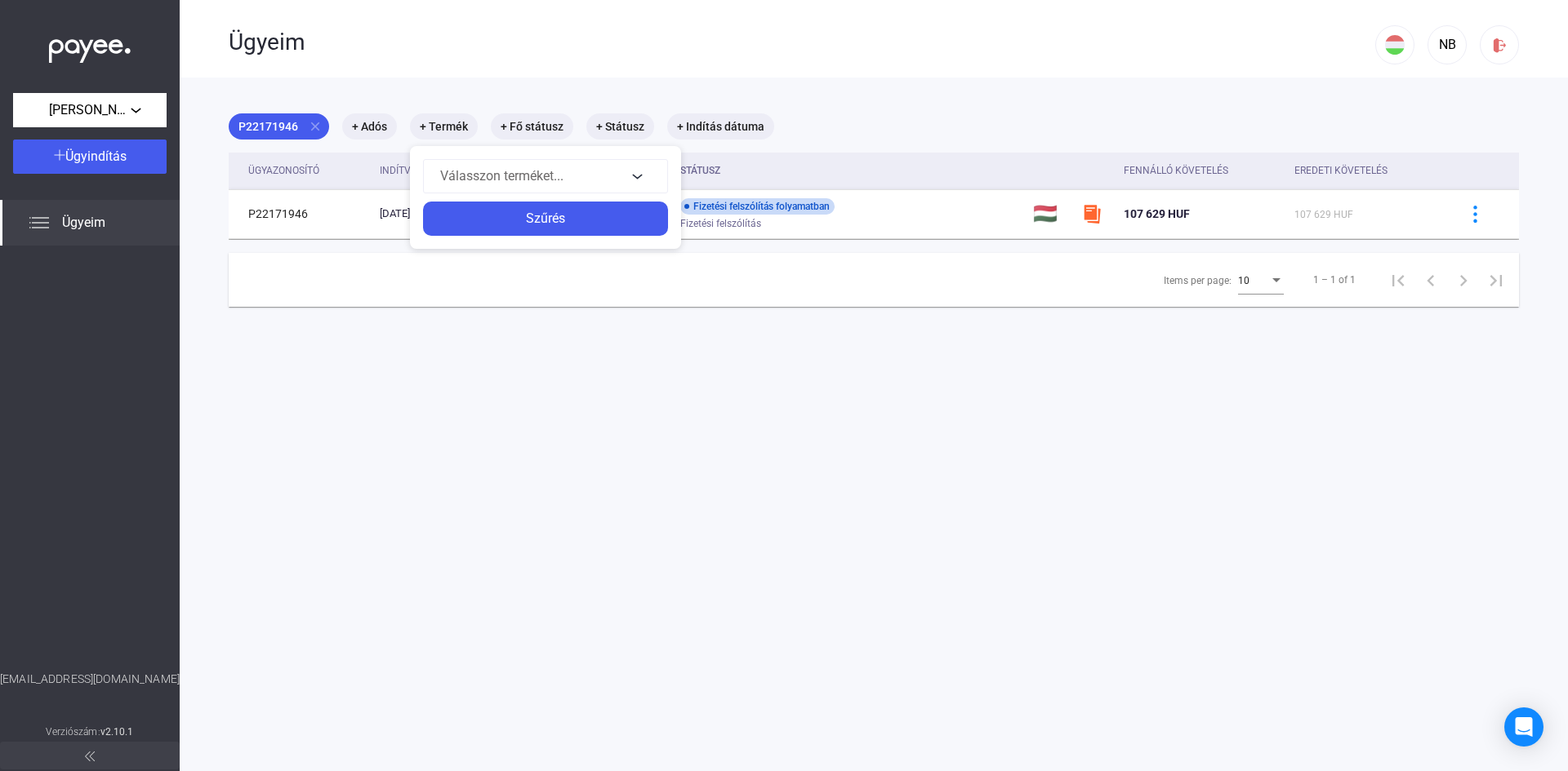
click at [547, 123] on div at bounding box center [784, 385] width 1568 height 771
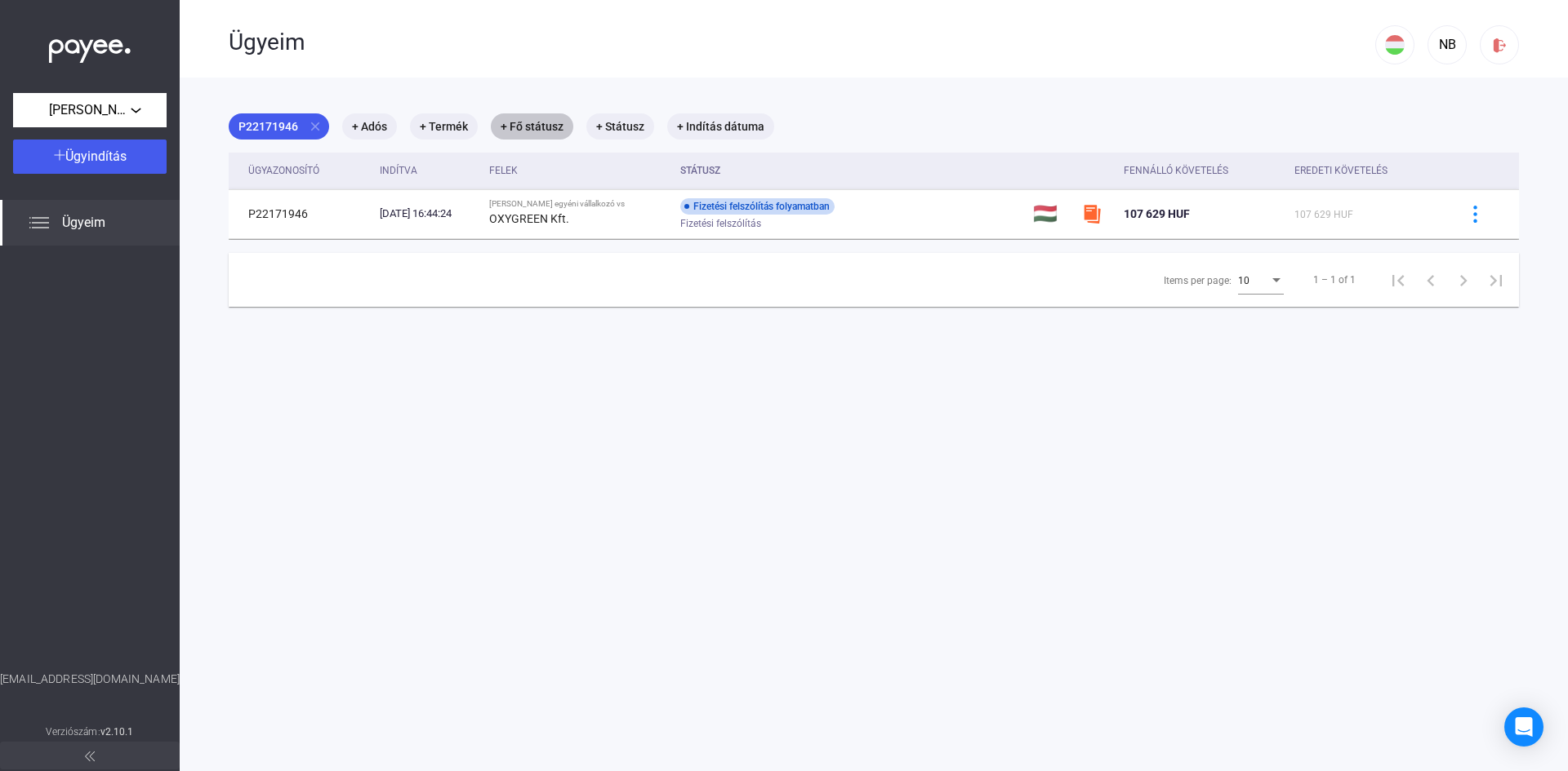
click at [547, 123] on mat-chip "+ Fő státusz" at bounding box center [532, 127] width 82 height 26
click at [549, 171] on span "Válassz..." at bounding box center [548, 176] width 56 height 16
click at [575, 95] on div at bounding box center [784, 385] width 1568 height 771
click at [876, 140] on div at bounding box center [784, 385] width 1568 height 771
click at [619, 132] on mat-chip "+ Státusz" at bounding box center [620, 127] width 68 height 26
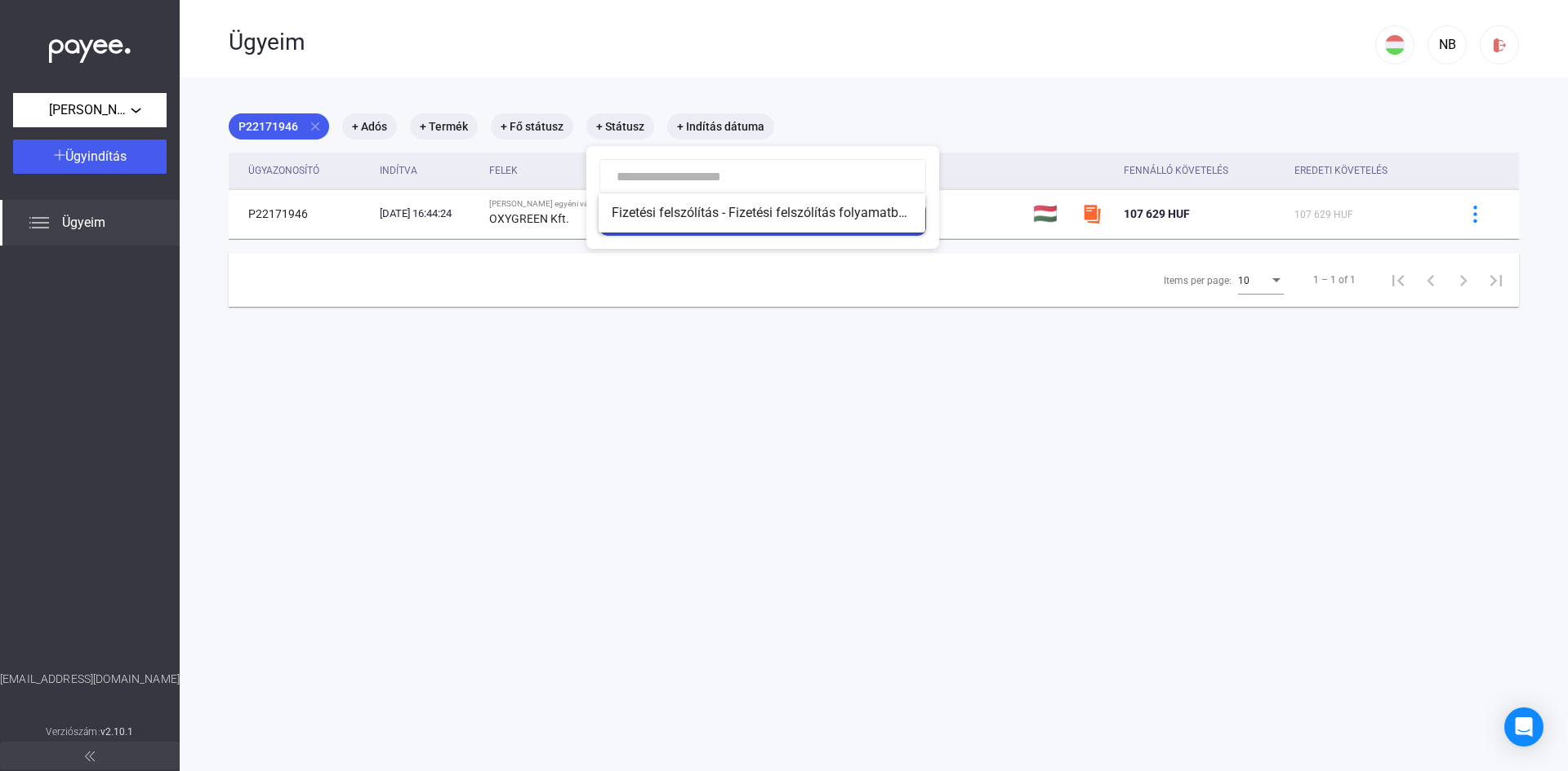
click at [874, 72] on div at bounding box center [784, 385] width 1568 height 771
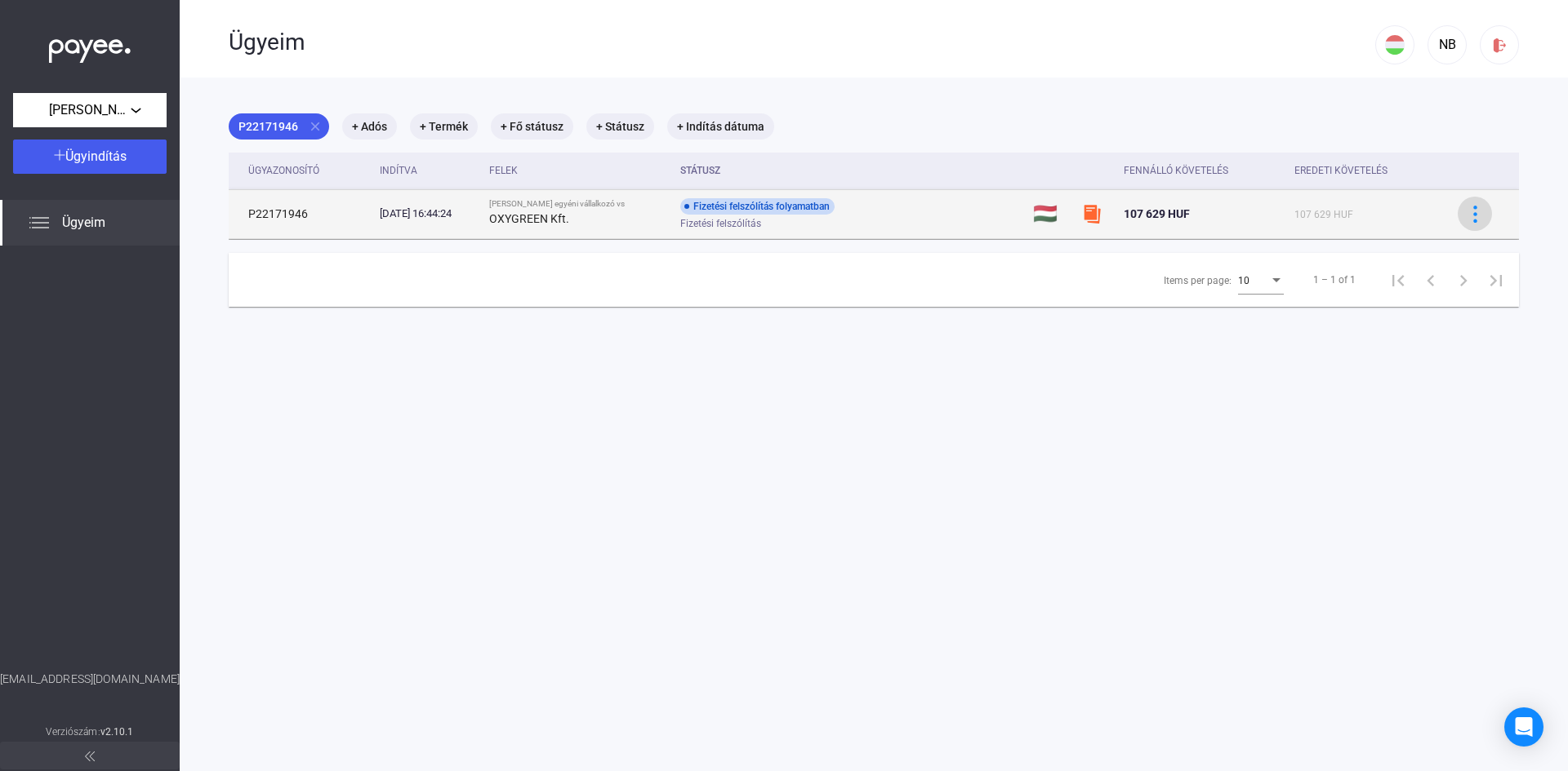
click at [1466, 215] on img at bounding box center [1475, 214] width 17 height 17
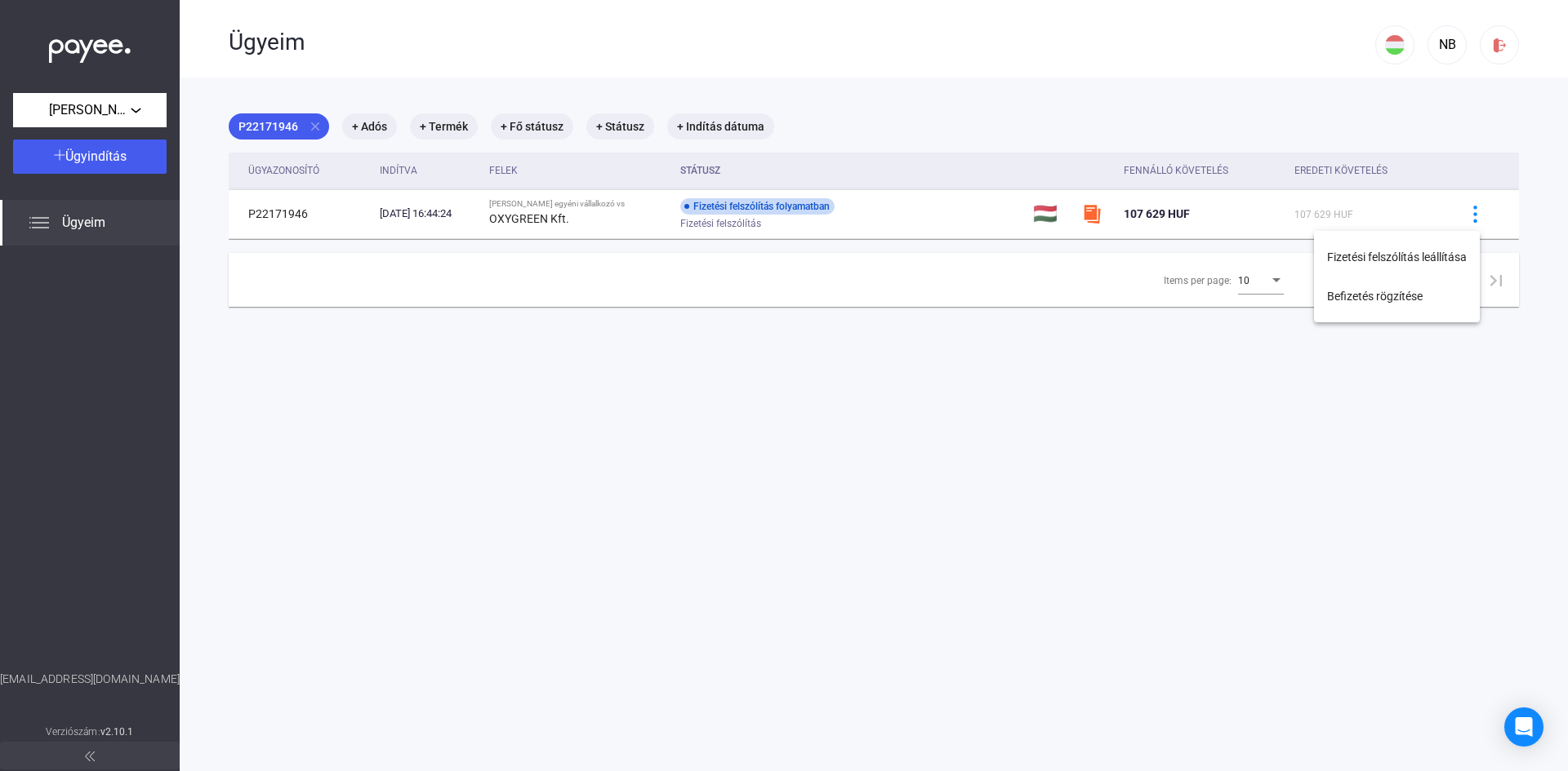
click at [1451, 121] on div at bounding box center [784, 385] width 1568 height 771
